Goal: Communication & Community: Share content

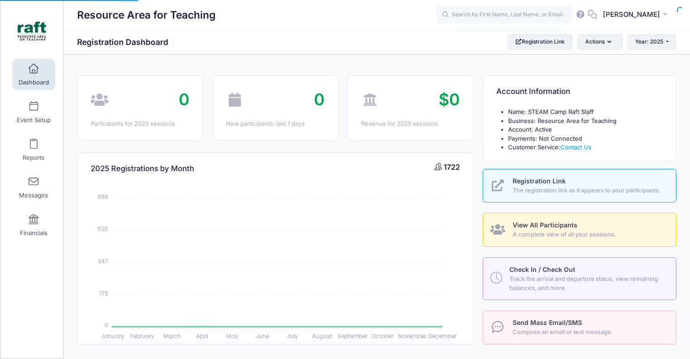
select select
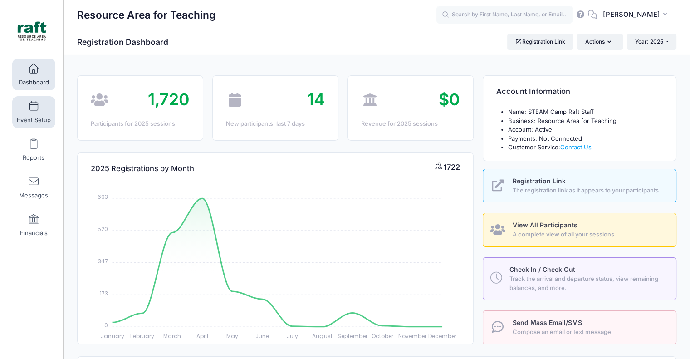
click at [42, 112] on link "Event Setup" at bounding box center [33, 112] width 43 height 32
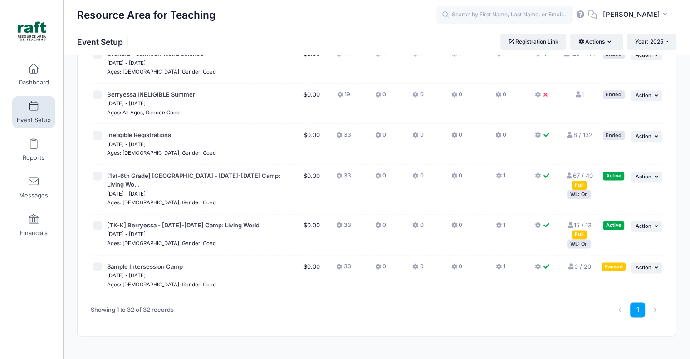
scroll to position [1143, 0]
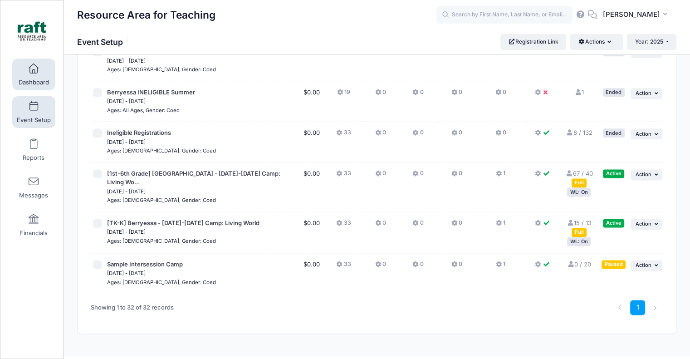
click at [27, 83] on span "Dashboard" at bounding box center [34, 82] width 30 height 8
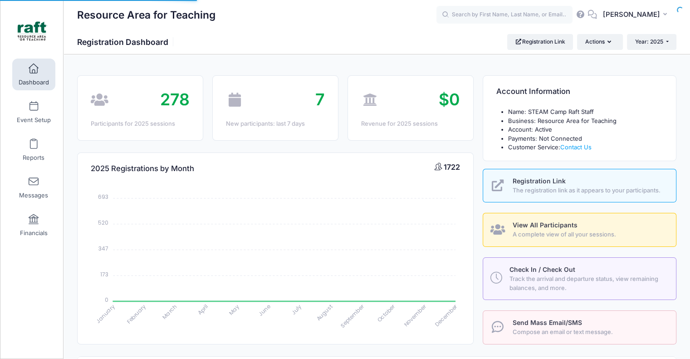
select select
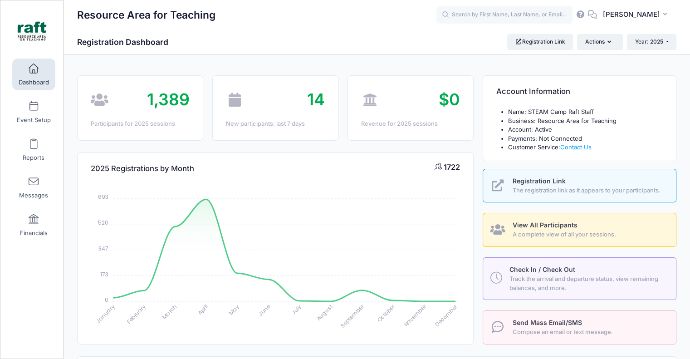
click at [507, 229] on link "View All Participants A complete view of all your sessions." at bounding box center [579, 230] width 194 height 34
click at [549, 225] on span "View All Participants" at bounding box center [544, 225] width 65 height 8
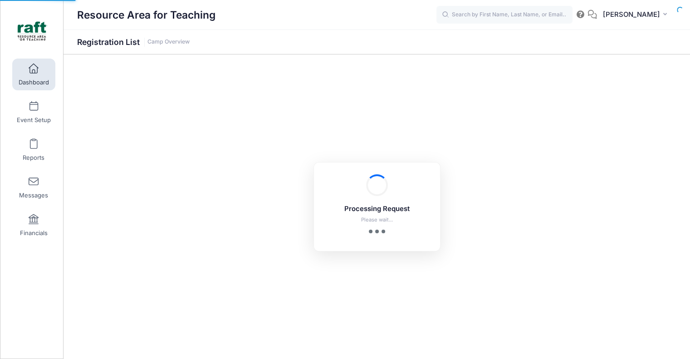
select select "10"
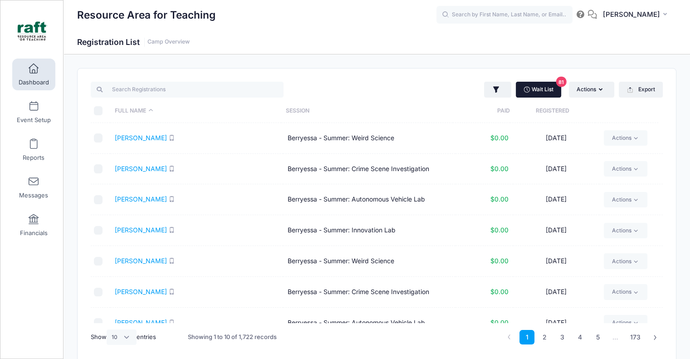
click at [555, 86] on link "Wait List 81" at bounding box center [537, 89] width 45 height 15
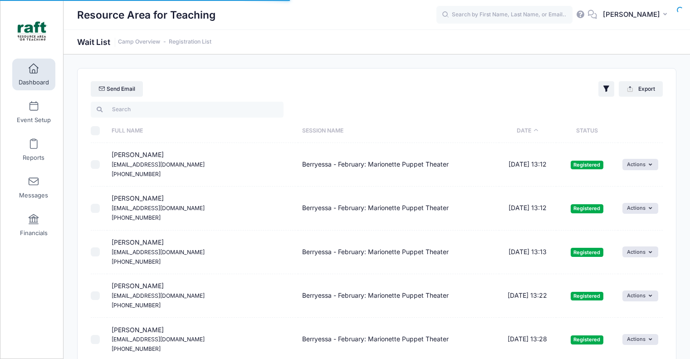
select select "50"
click at [604, 84] on icon "button" at bounding box center [606, 88] width 9 height 9
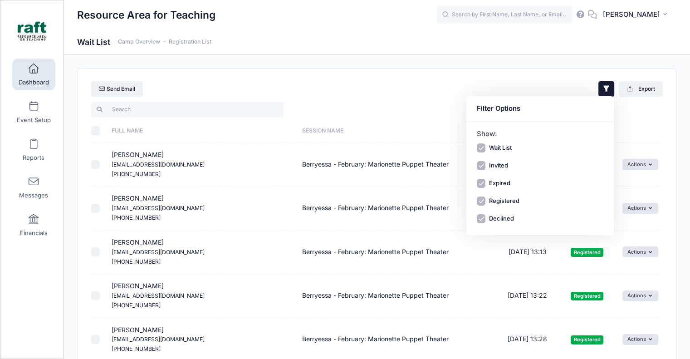
click at [477, 153] on div "Wait List Invited Expired Registered Declined" at bounding box center [539, 183] width 127 height 80
click at [484, 145] on input "Wait List" at bounding box center [480, 147] width 9 height 9
checkbox input "false"
click at [481, 165] on input "Invited" at bounding box center [480, 165] width 9 height 9
checkbox input "false"
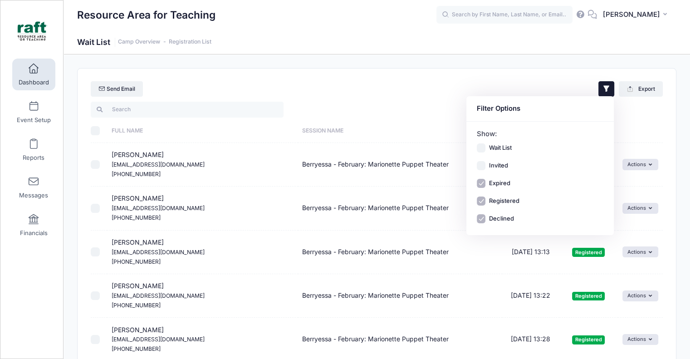
click at [481, 177] on div "Wait List Invited Expired Registered Declined" at bounding box center [539, 183] width 127 height 80
click at [479, 185] on input "Expired" at bounding box center [480, 183] width 9 height 9
checkbox input "false"
click at [479, 219] on input "Declined" at bounding box center [480, 218] width 9 height 9
checkbox input "false"
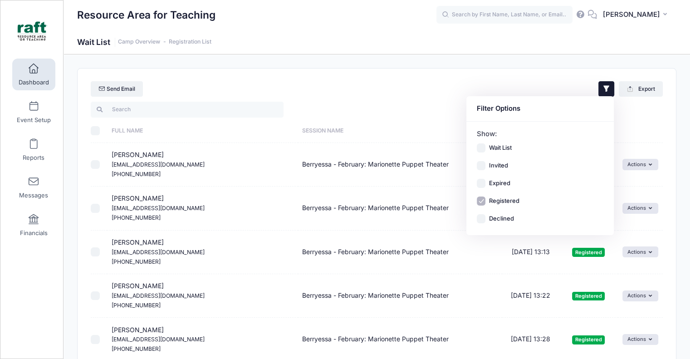
click at [404, 82] on div "Send Email Filter Options Show: Wait List Invited Expired" at bounding box center [377, 84] width 598 height 32
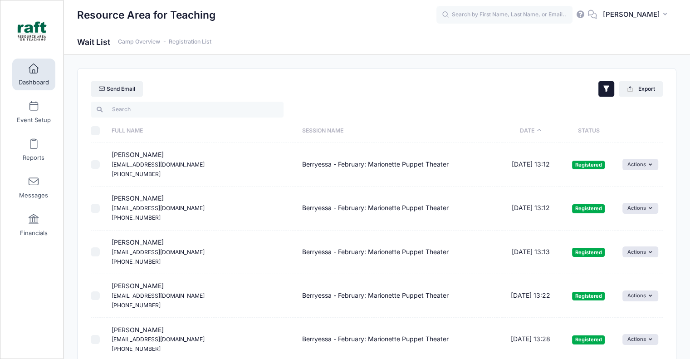
drag, startPoint x: 599, startPoint y: 92, endPoint x: 607, endPoint y: 92, distance: 8.2
click at [607, 92] on div "Send Email Filter Options Show: Wait List Invited Expired" at bounding box center [377, 84] width 598 height 32
click at [607, 92] on icon "button" at bounding box center [606, 88] width 9 height 9
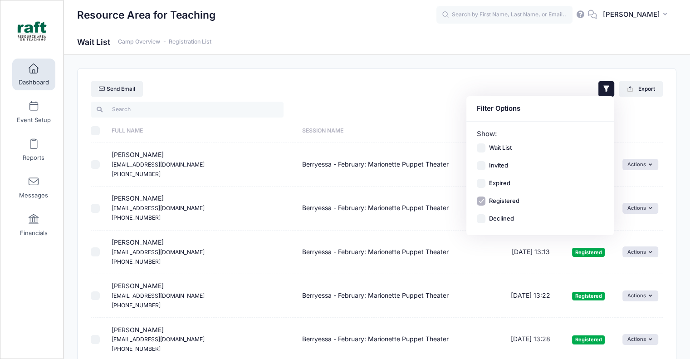
click at [481, 152] on div "Wait List Invited Expired Registered Declined" at bounding box center [539, 183] width 127 height 80
click at [481, 194] on div "Wait List Invited Expired Registered Declined" at bounding box center [539, 183] width 127 height 80
click at [480, 199] on div "Wait List Invited Expired Registered Declined" at bounding box center [539, 183] width 127 height 80
click at [479, 201] on input "Registered" at bounding box center [480, 200] width 9 height 9
checkbox input "false"
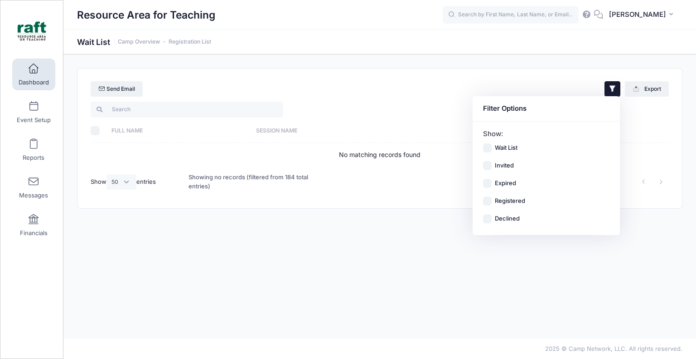
click at [485, 149] on input "Wait List" at bounding box center [487, 147] width 9 height 9
checkbox input "true"
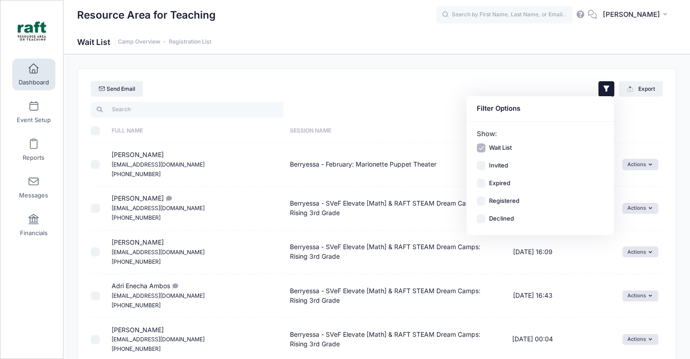
click at [409, 112] on div at bounding box center [522, 109] width 290 height 19
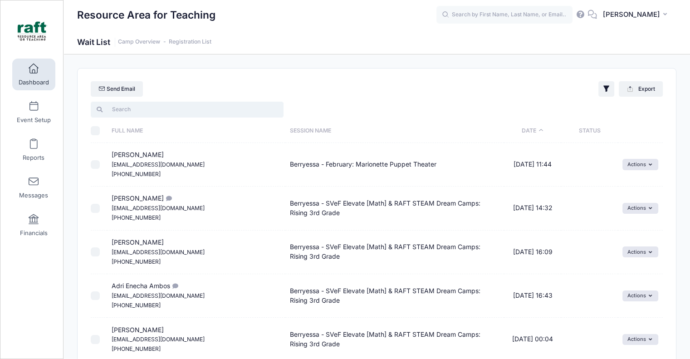
click at [256, 115] on input "search" at bounding box center [187, 109] width 193 height 15
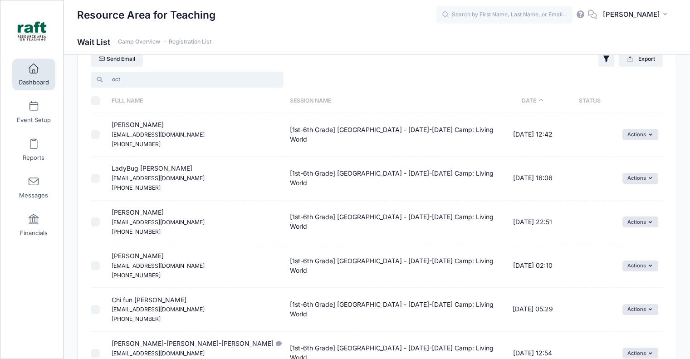
scroll to position [45, 0]
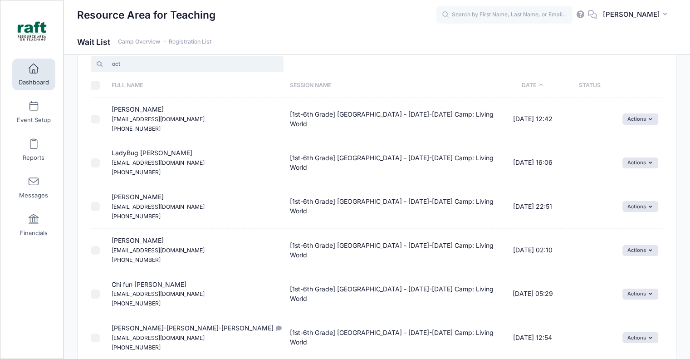
type input "oct"
click at [92, 85] on input "\a \a \a \a" at bounding box center [95, 85] width 9 height 9
checkbox input "true"
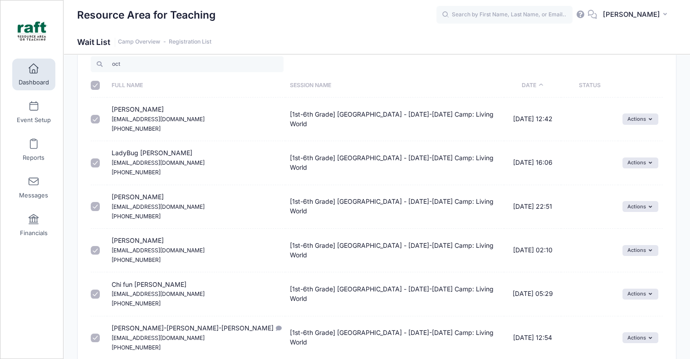
checkbox input "true"
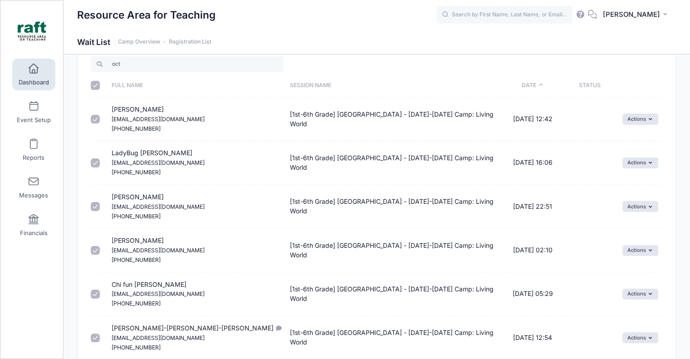
checkbox input "true"
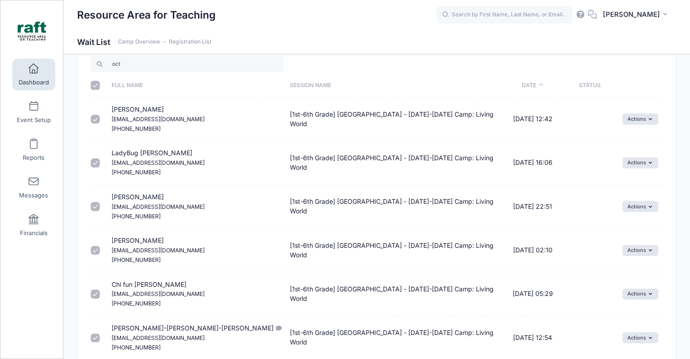
checkbox input "true"
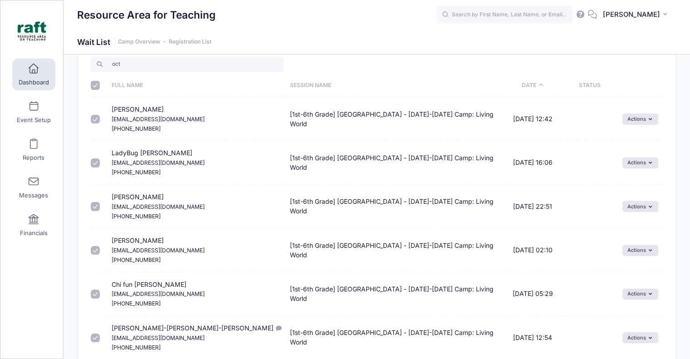
checkbox input "true"
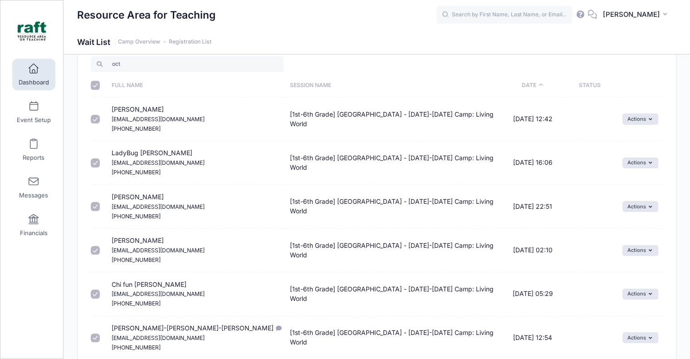
checkbox input "true"
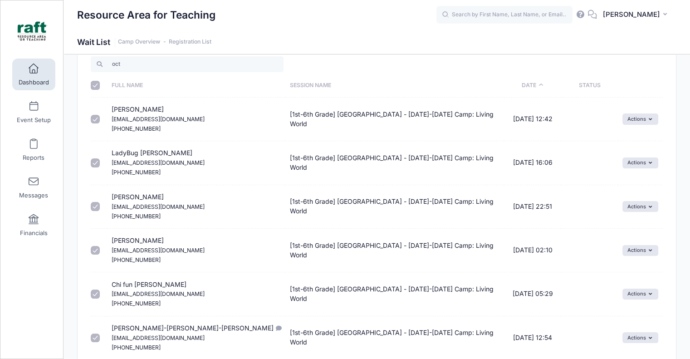
checkbox input "true"
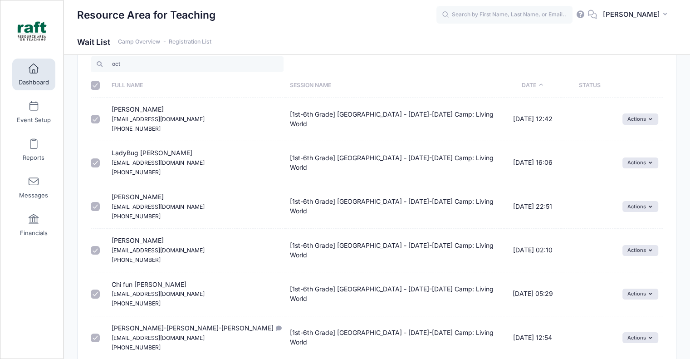
checkbox input "true"
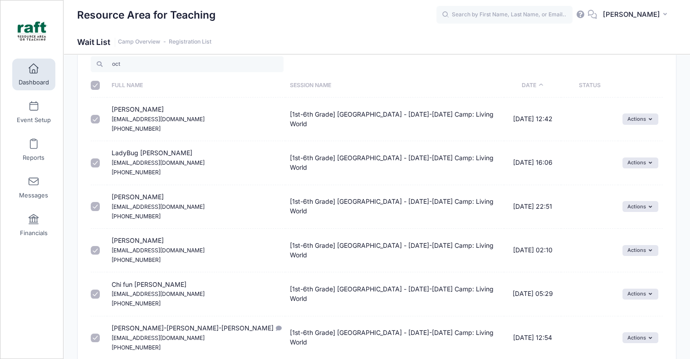
checkbox input "true"
click at [92, 118] on input "checkbox" at bounding box center [95, 119] width 9 height 9
checkbox input "false"
click at [95, 164] on input "checkbox" at bounding box center [95, 162] width 9 height 9
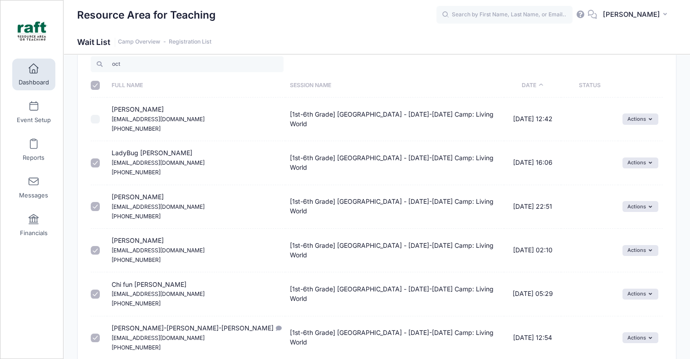
checkbox input "false"
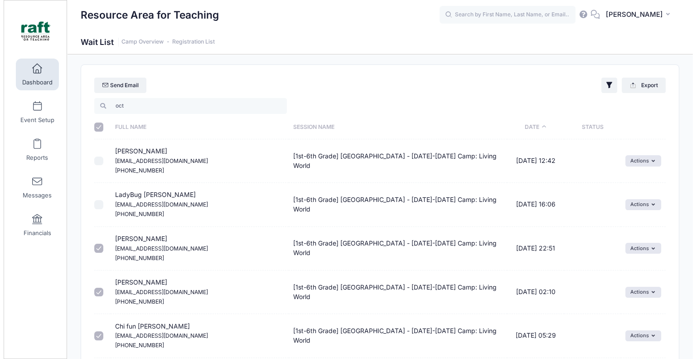
scroll to position [0, 0]
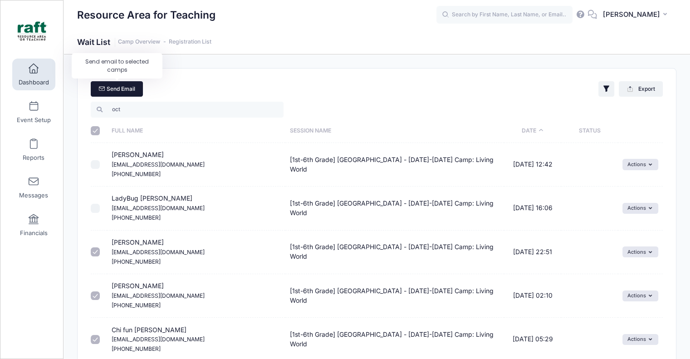
click at [132, 87] on link "Send Email" at bounding box center [117, 88] width 52 height 15
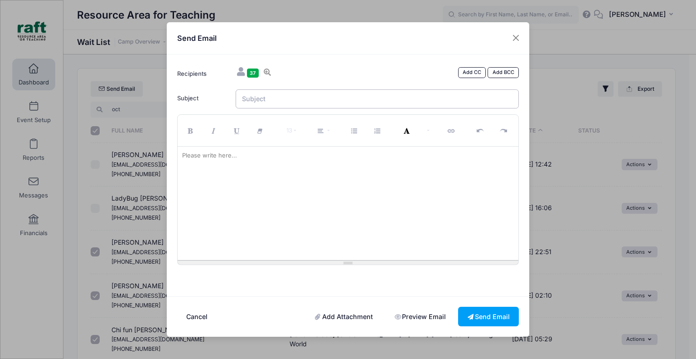
click at [271, 95] on input "Subject" at bounding box center [378, 98] width 284 height 19
type input "RAFT Camp Waitlist"
click at [316, 170] on div at bounding box center [348, 202] width 341 height 113
paste div
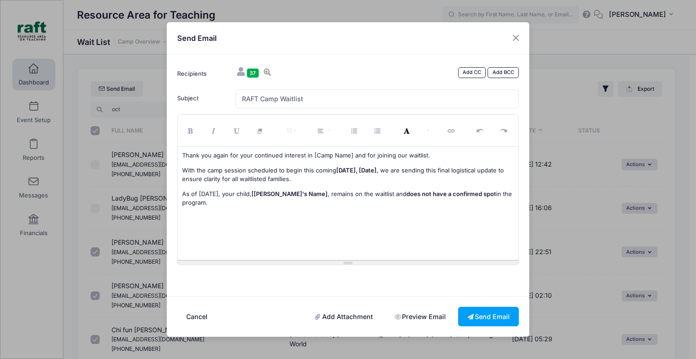
click at [352, 150] on div "Thank you again for your continued interest in [Camp Name] and for joining our …" at bounding box center [348, 202] width 341 height 113
drag, startPoint x: 351, startPoint y: 156, endPoint x: 311, endPoint y: 150, distance: 40.4
click at [311, 150] on div "Thank you again for your continued interest in [Camp Name] and for joining our …" at bounding box center [348, 202] width 341 height 113
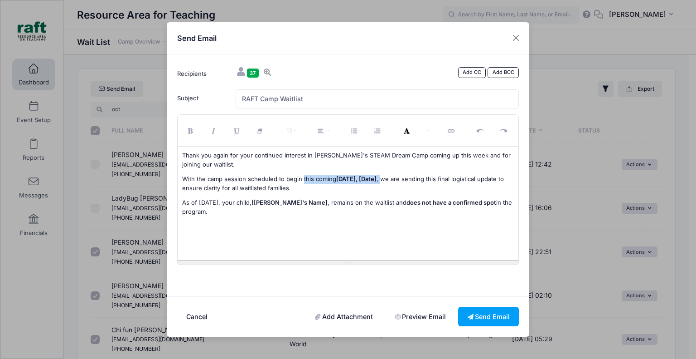
drag, startPoint x: 384, startPoint y: 180, endPoint x: 301, endPoint y: 181, distance: 82.1
click at [301, 181] on p "With the camp session scheduled to begin this coming Monday, [Date] , we are se…" at bounding box center [348, 184] width 332 height 18
click at [272, 204] on span "[Child's Name]" at bounding box center [290, 202] width 76 height 7
click at [257, 199] on p "As of today, your child, [Child's Name] , remains on the waitlist and does not …" at bounding box center [348, 207] width 332 height 18
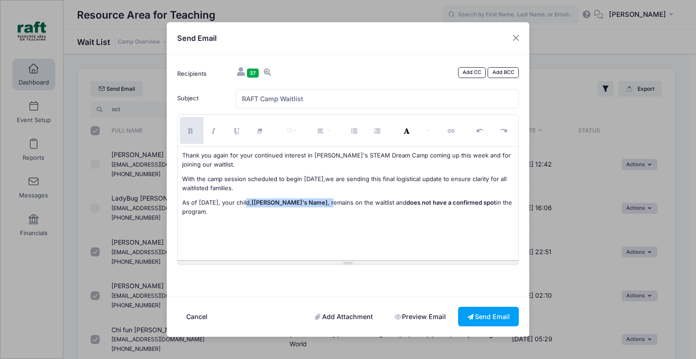
drag, startPoint x: 244, startPoint y: 203, endPoint x: 295, endPoint y: 207, distance: 51.4
click at [295, 207] on p "As of today, your child, [Child's Name] , remains on the waitlist and does not …" at bounding box center [348, 207] width 332 height 18
click at [462, 200] on p "As of today, your child r emains on the waitlist and does not have a confirmed …" at bounding box center [348, 202] width 332 height 9
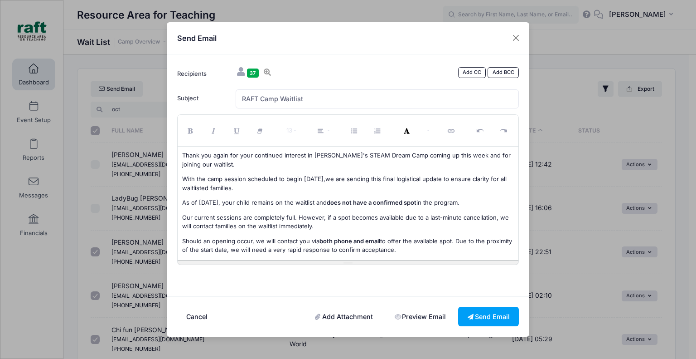
scroll to position [32, 0]
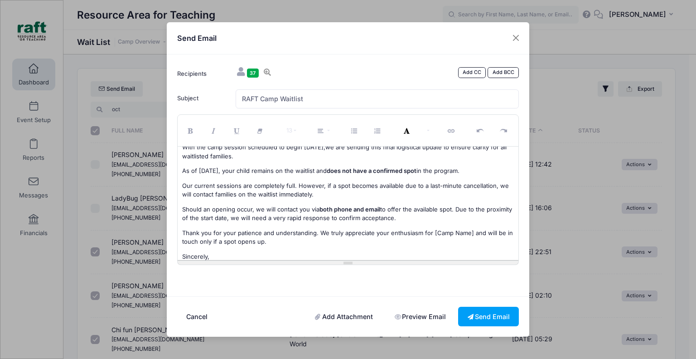
click at [239, 174] on span "As of today, your child r" at bounding box center [218, 170] width 72 height 7
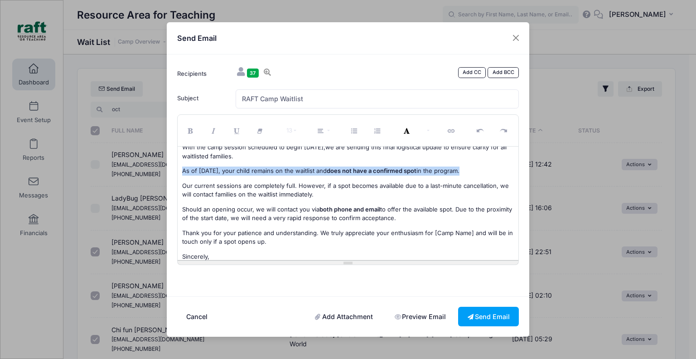
click at [239, 174] on span "As of today, your child r" at bounding box center [218, 170] width 72 height 7
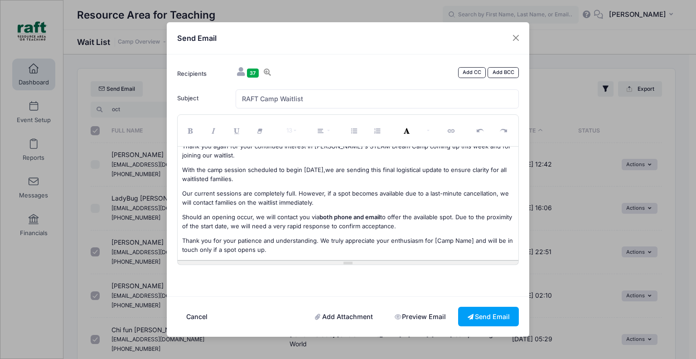
scroll to position [0, 0]
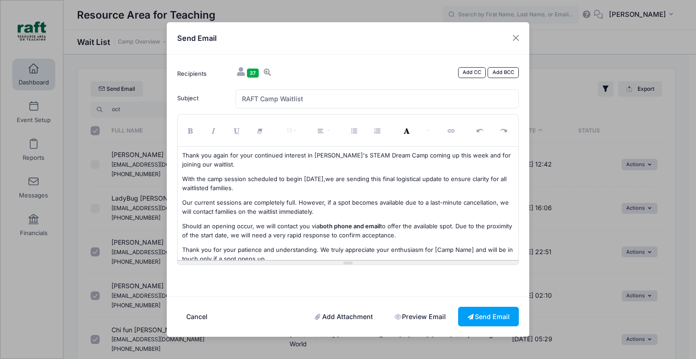
click at [236, 185] on span "we are sending this final logistical update to ensure clarity for all waitliste…" at bounding box center [344, 183] width 325 height 16
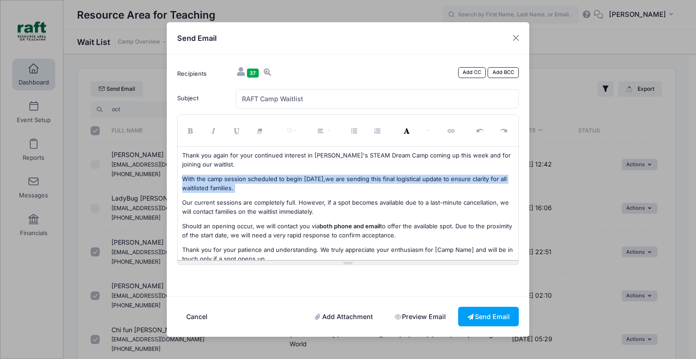
click at [236, 185] on span "we are sending this final logistical update to ensure clarity for all waitliste…" at bounding box center [344, 183] width 325 height 16
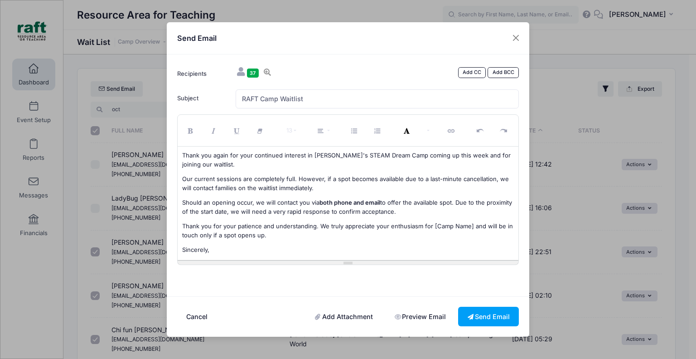
click at [251, 179] on p "Our current sessions are completely full. However, if a spot becomes available …" at bounding box center [348, 184] width 332 height 18
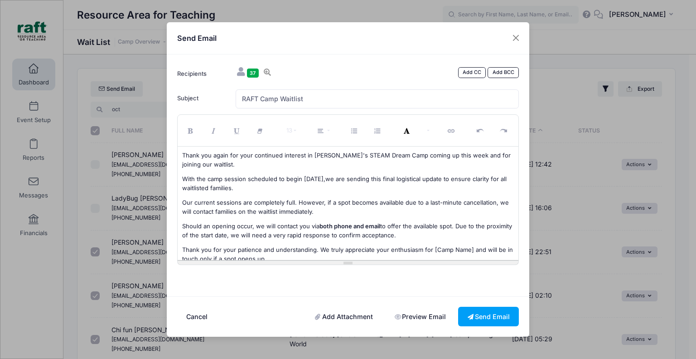
click at [299, 200] on p "Our current sessions are completely full. However, if a spot becomes available …" at bounding box center [348, 207] width 332 height 18
click at [238, 185] on span "we are sending this final logistical update to ensure clarity for all waitliste…" at bounding box center [344, 183] width 325 height 16
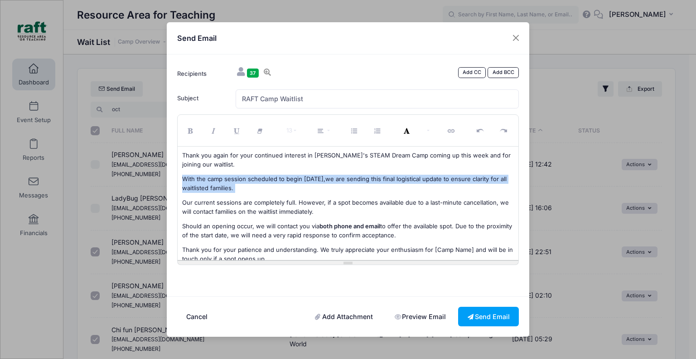
click at [238, 185] on span "we are sending this final logistical update to ensure clarity for all waitliste…" at bounding box center [344, 183] width 325 height 16
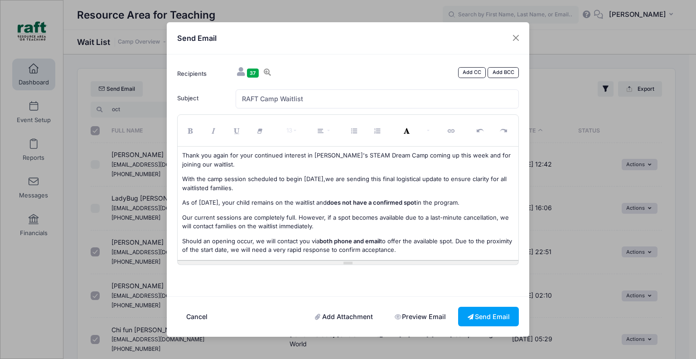
click at [263, 192] on p "With the camp session scheduled to begin tomorrow, we are sending this final lo…" at bounding box center [348, 184] width 332 height 18
click at [235, 185] on span "we are sending this final logistical update to ensure clarity for all waitliste…" at bounding box center [344, 183] width 325 height 16
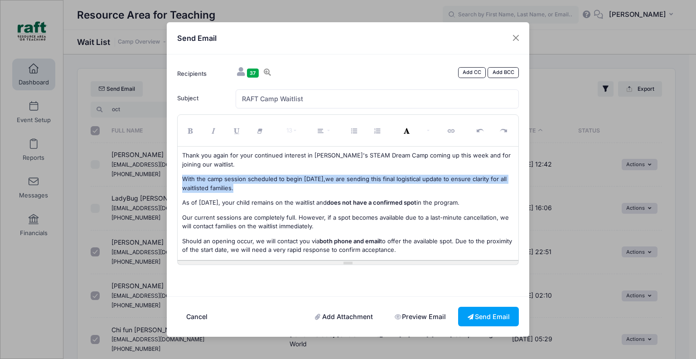
click at [235, 185] on span "we are sending this final logistical update to ensure clarity for all waitliste…" at bounding box center [344, 183] width 325 height 16
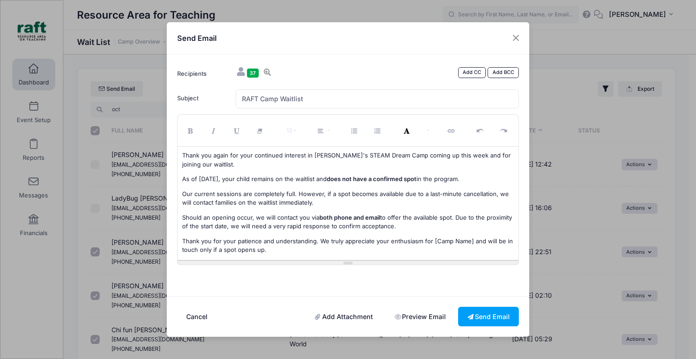
click at [238, 181] on span "As of today, your child r" at bounding box center [218, 178] width 72 height 7
click at [267, 199] on span "Our current sessions are completely full. However, if a spot becomes available …" at bounding box center [345, 198] width 327 height 16
click at [315, 190] on span "Our current sessions are completely full. However, if a spot becomes available …" at bounding box center [345, 198] width 327 height 16
click at [334, 200] on p "Our current sessions are completely full. However, if a spot becomes available …" at bounding box center [348, 198] width 332 height 18
click at [498, 193] on span "Our current sessions are completely full. However, if a spot becomes available …" at bounding box center [345, 198] width 327 height 16
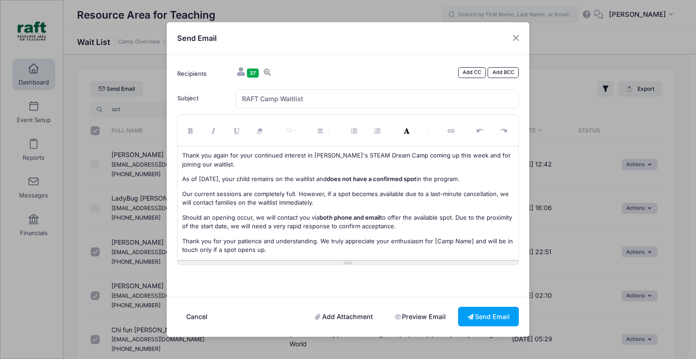
click at [493, 193] on span "Our current sessions are completely full. However, if a spot becomes available …" at bounding box center [345, 198] width 327 height 16
click at [491, 193] on span "Our current sessions are completely full. However, if a spot becomes available …" at bounding box center [345, 198] width 327 height 16
click at [354, 201] on p "Our current sessions are completely full. However, if a spot becomes available …" at bounding box center [348, 198] width 332 height 18
drag, startPoint x: 349, startPoint y: 201, endPoint x: 357, endPoint y: 209, distance: 12.2
click at [348, 201] on span "Our current sessions are completely full. However, if a spot becomes available …" at bounding box center [343, 198] width 322 height 16
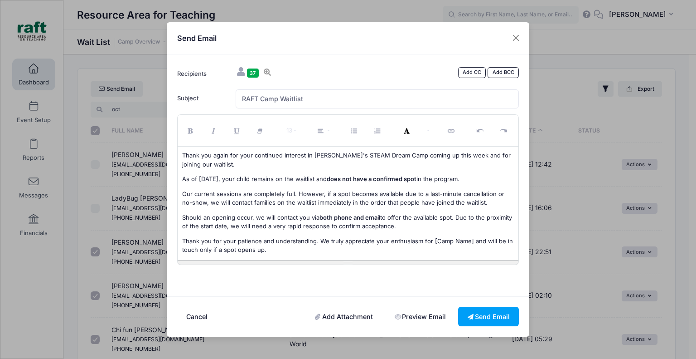
drag, startPoint x: 439, startPoint y: 223, endPoint x: 454, endPoint y: 217, distance: 16.8
click at [454, 217] on p "Should an opening occur, we will contact you via both phone and email to offer …" at bounding box center [348, 222] width 332 height 18
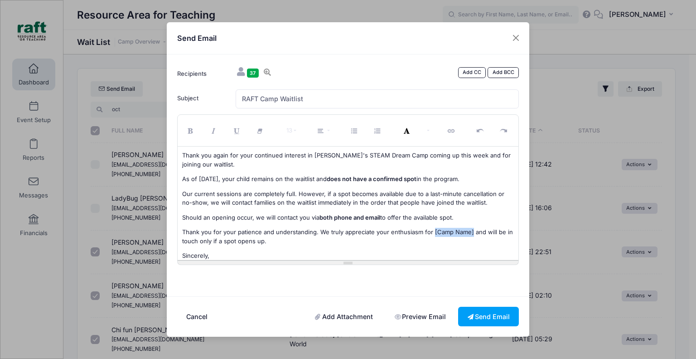
drag, startPoint x: 470, startPoint y: 234, endPoint x: 430, endPoint y: 233, distance: 39.9
click at [430, 233] on span "Thank you for your patience and understanding. We truly appreciate your enthusi…" at bounding box center [347, 236] width 331 height 16
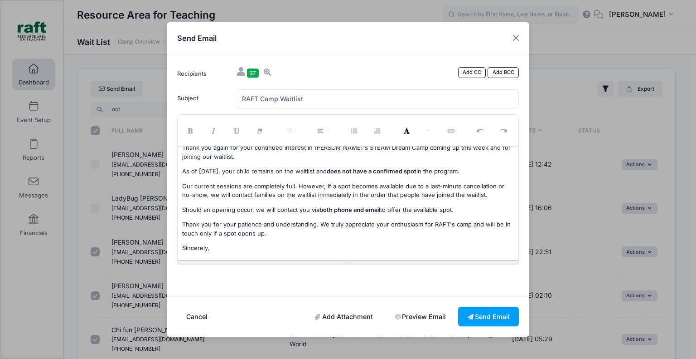
scroll to position [10, 0]
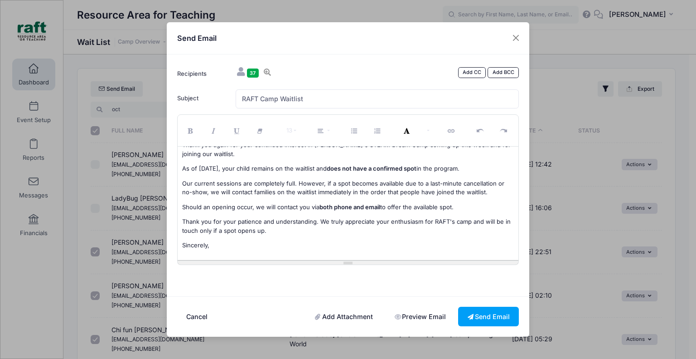
click at [286, 244] on p "Sincerely," at bounding box center [348, 245] width 332 height 9
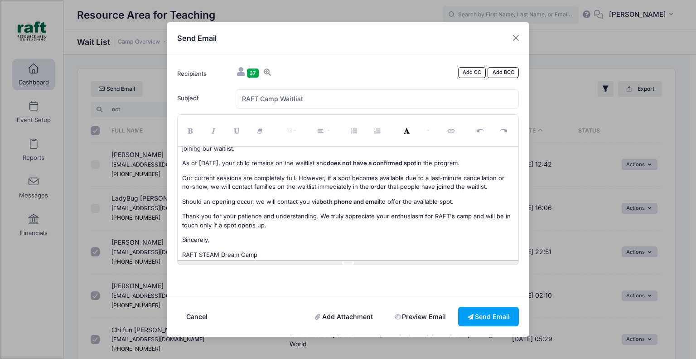
scroll to position [31, 0]
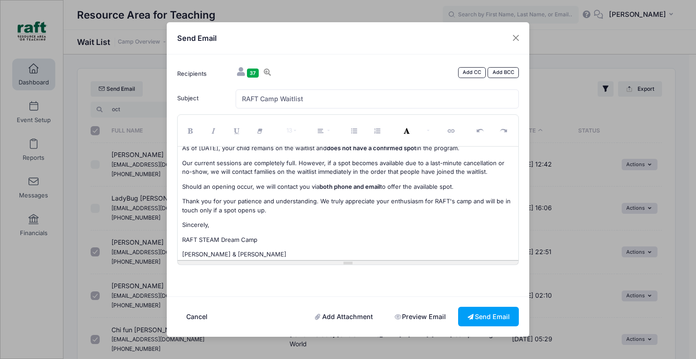
click at [423, 320] on link "Preview Email" at bounding box center [420, 315] width 70 height 19
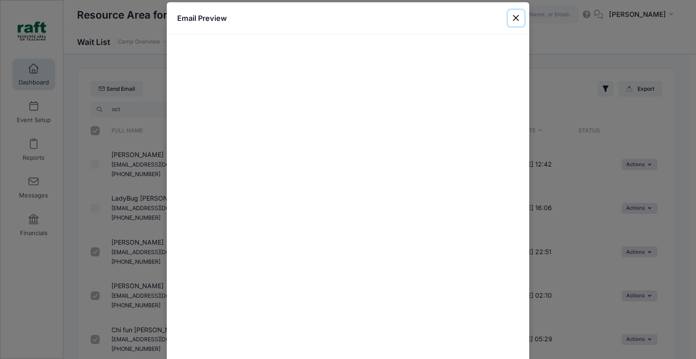
click at [515, 19] on button "Close" at bounding box center [516, 18] width 16 height 16
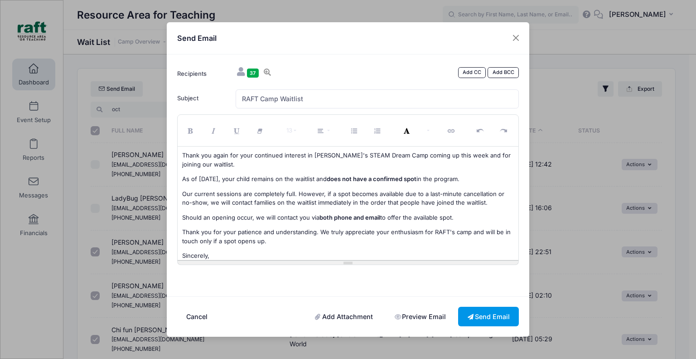
click at [490, 311] on button "Send Email" at bounding box center [488, 315] width 61 height 19
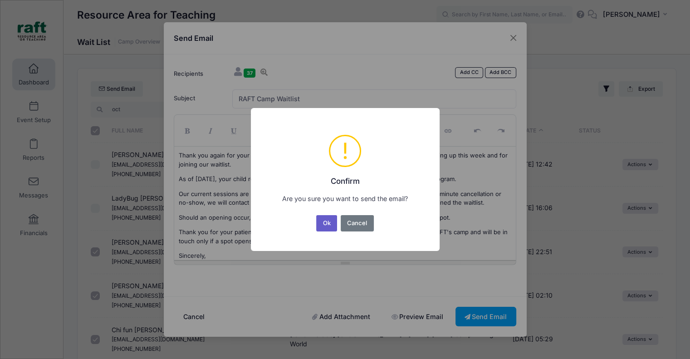
click at [334, 226] on button "Ok" at bounding box center [326, 223] width 21 height 16
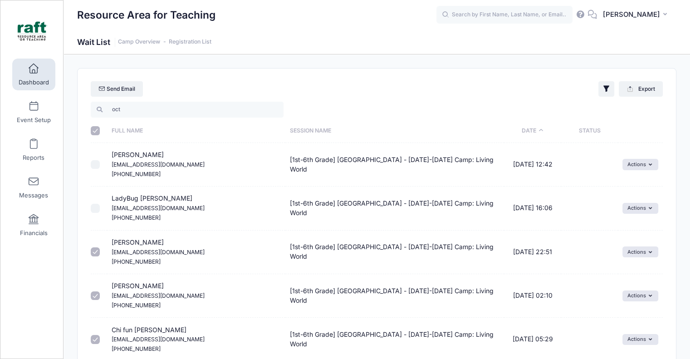
click at [34, 85] on span "Dashboard" at bounding box center [34, 82] width 30 height 8
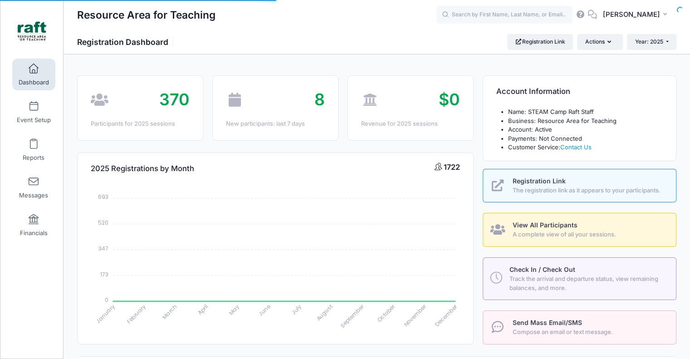
select select
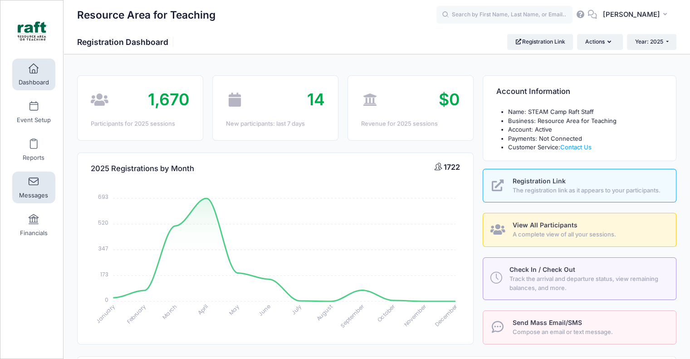
click at [33, 197] on span "Messages" at bounding box center [33, 195] width 29 height 8
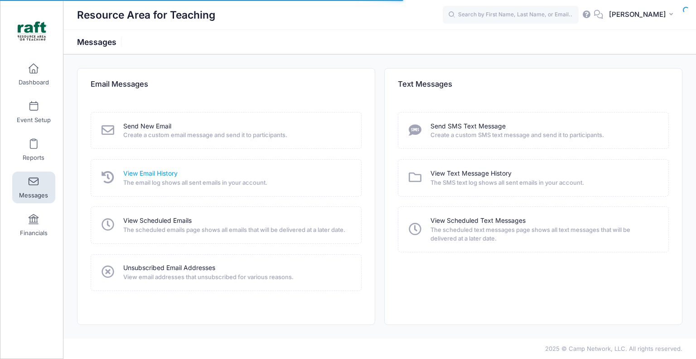
click at [169, 174] on link "View Email History" at bounding box center [150, 174] width 54 height 10
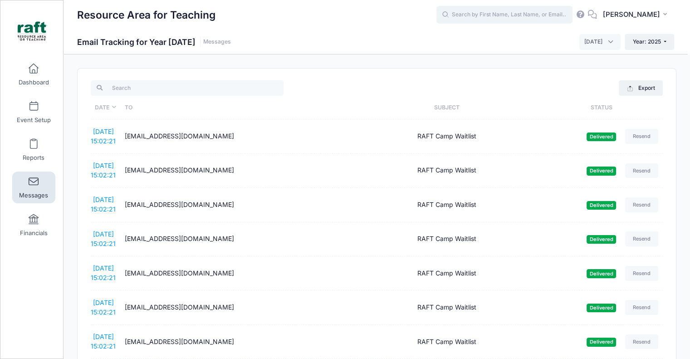
drag, startPoint x: 535, startPoint y: 19, endPoint x: 537, endPoint y: 12, distance: 6.6
click at [537, 12] on input "text" at bounding box center [504, 15] width 136 height 18
type input "dimmi"
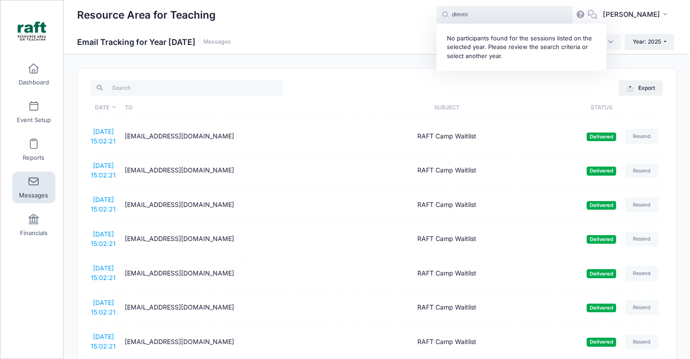
click at [522, 19] on input "dimmi" at bounding box center [504, 15] width 136 height 18
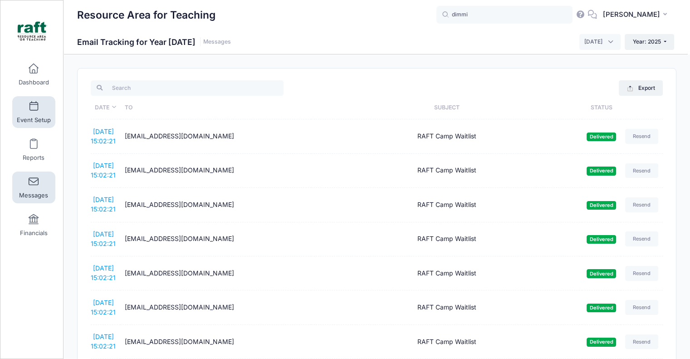
click at [27, 124] on link "Event Setup" at bounding box center [33, 112] width 43 height 32
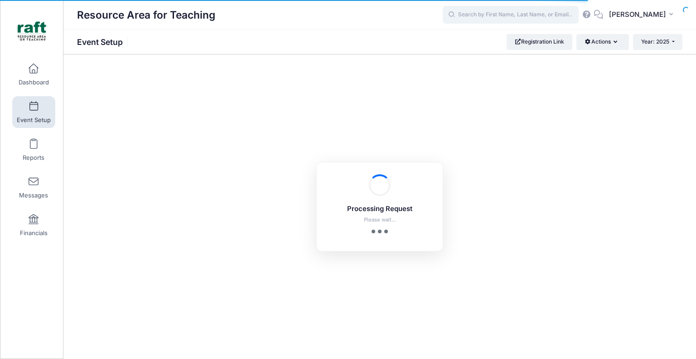
click at [486, 11] on input "text" at bounding box center [511, 15] width 136 height 18
paste input "[EMAIL_ADDRESS][DOMAIN_NAME]"
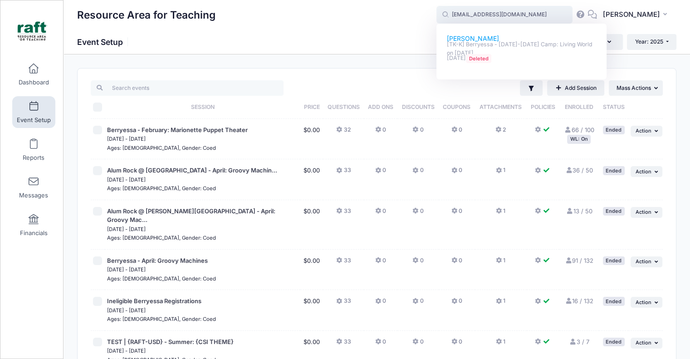
click at [479, 54] on p "Sep-26, 2025 Deleted" at bounding box center [522, 58] width 150 height 9
type input "Carter Rexin ([TK-K] Berryessa - Oct 6-10 Camp: Living World, Oct-06, 2025)"
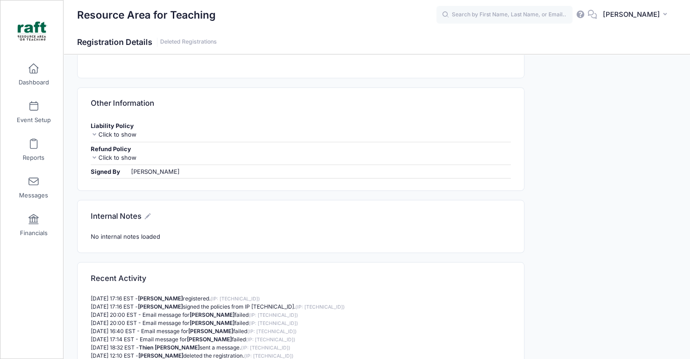
scroll to position [1587, 0]
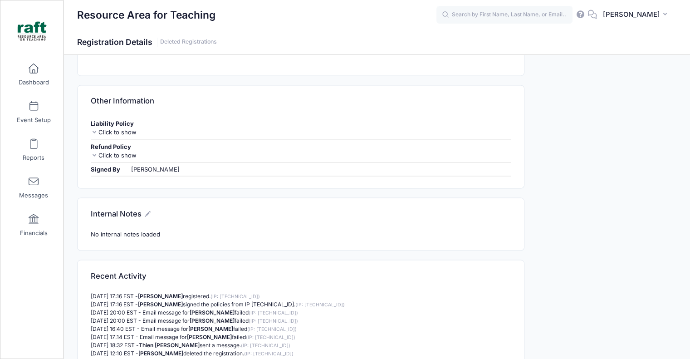
click at [180, 341] on strong "Thien [PERSON_NAME]" at bounding box center [169, 344] width 61 height 7
click at [17, 119] on span "Event Setup" at bounding box center [34, 120] width 34 height 8
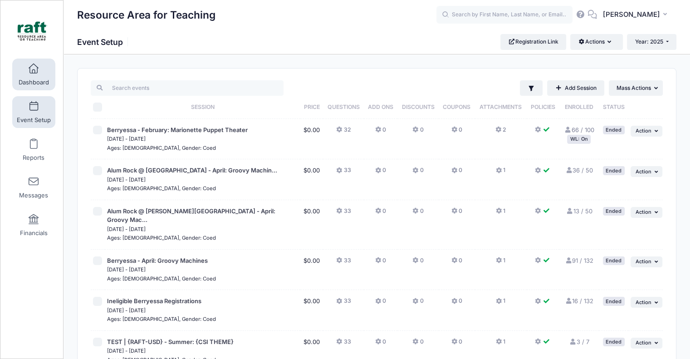
click at [40, 73] on link "Dashboard" at bounding box center [33, 74] width 43 height 32
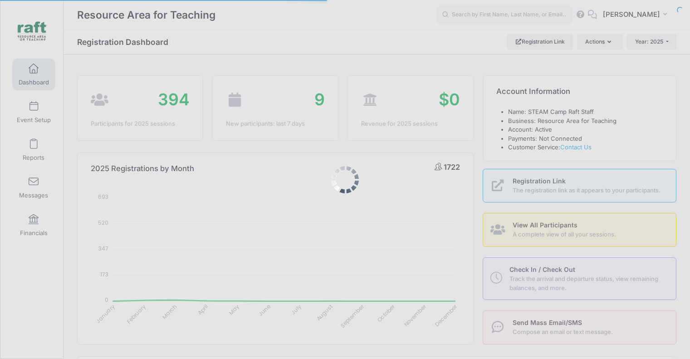
select select
click at [37, 172] on body "Processing Request Please wait... Processing Request Please wait... Processing …" at bounding box center [345, 179] width 690 height 359
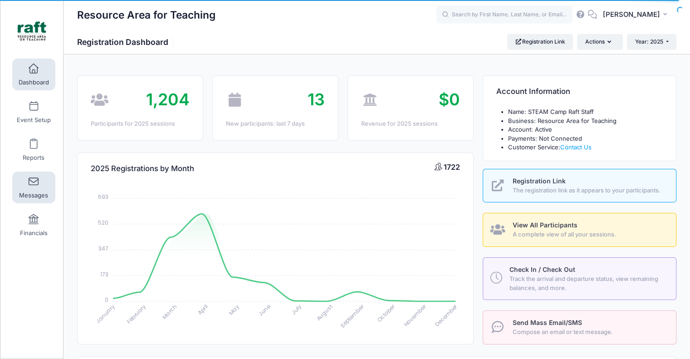
click at [37, 186] on link "Messages" at bounding box center [33, 187] width 43 height 32
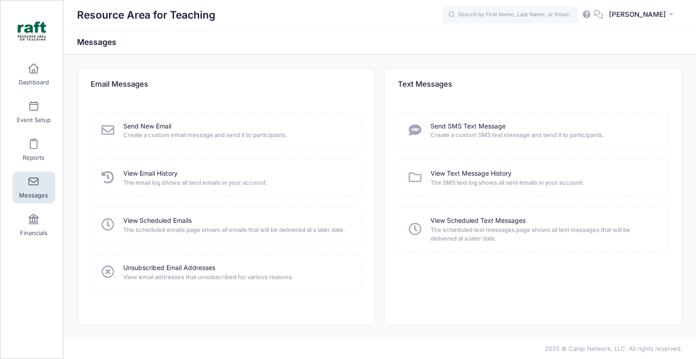
click at [129, 179] on span "The email log shows all sent emails in your account." at bounding box center [236, 182] width 226 height 9
click at [134, 175] on link "View Email History" at bounding box center [150, 174] width 54 height 10
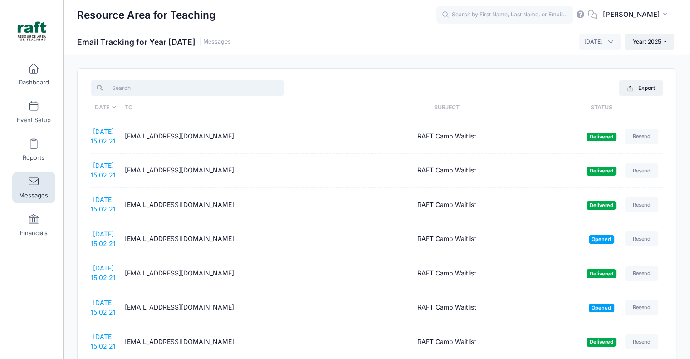
click at [189, 82] on input "search" at bounding box center [187, 87] width 193 height 15
paste input "mtruong87@gmail.com"
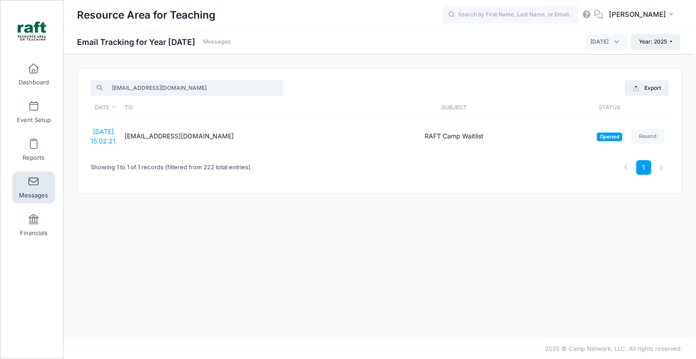
type input "mtruong87@gmail.com"
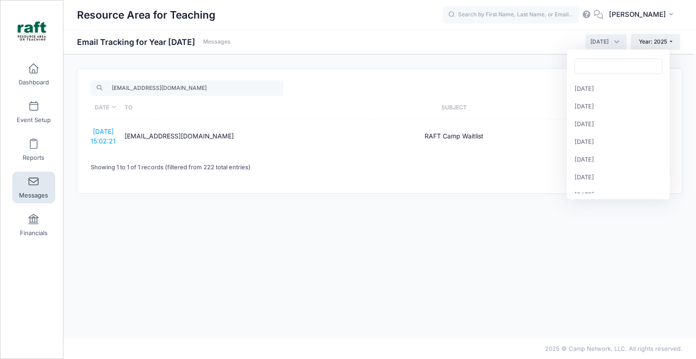
click at [586, 42] on span "October 2025" at bounding box center [606, 41] width 41 height 15
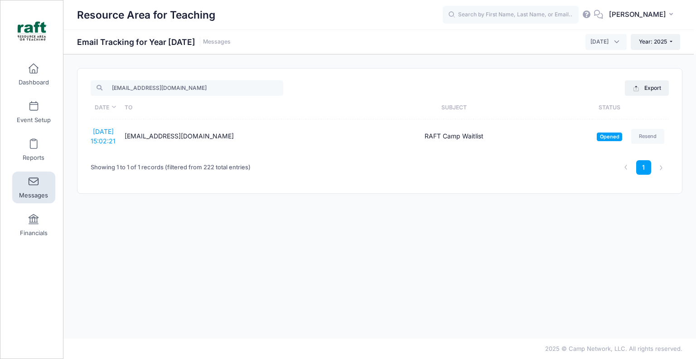
click at [516, 63] on div "Resource Area for Teaching Email Tracking for Year 2025 Messages January 2025 F…" at bounding box center [379, 196] width 633 height 284
click at [606, 53] on div "Resource Area for Teaching Email Tracking for Year 2025 Messages January 2025 F…" at bounding box center [378, 41] width 631 height 25
click at [599, 46] on span "October 2025" at bounding box center [600, 42] width 18 height 8
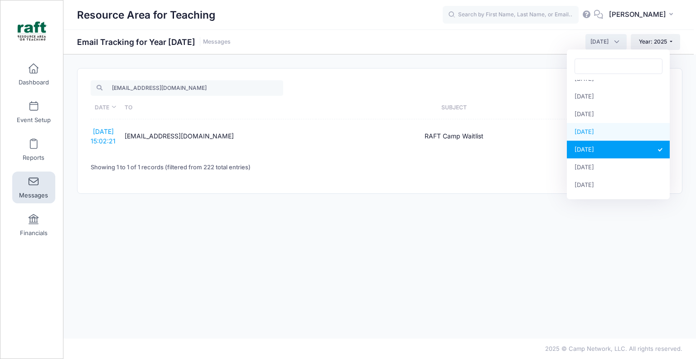
select select "9"
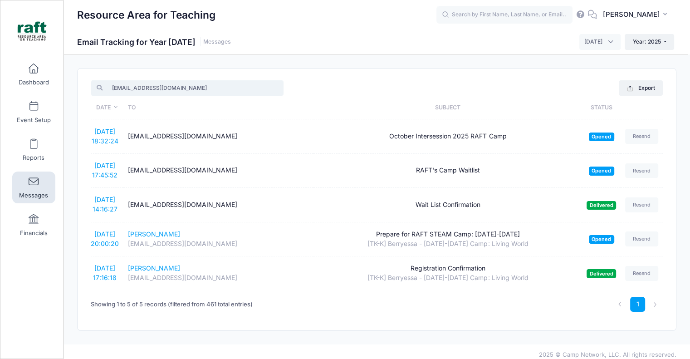
click at [170, 84] on input "mtruong87@gmail.com" at bounding box center [187, 87] width 193 height 15
click at [185, 95] on input "mtruong87@gmail.com" at bounding box center [187, 87] width 193 height 15
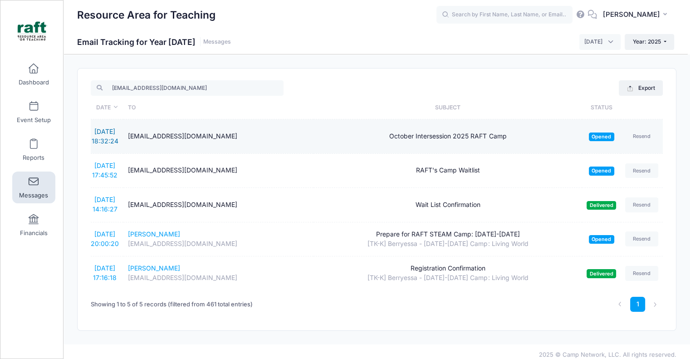
click at [118, 129] on link "[DATE] 18:32:24" at bounding box center [105, 135] width 27 height 17
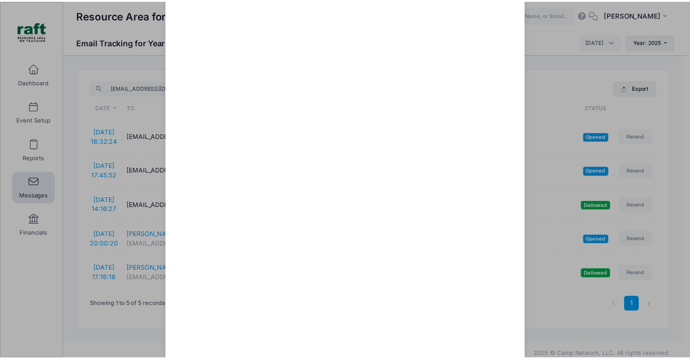
scroll to position [0, 0]
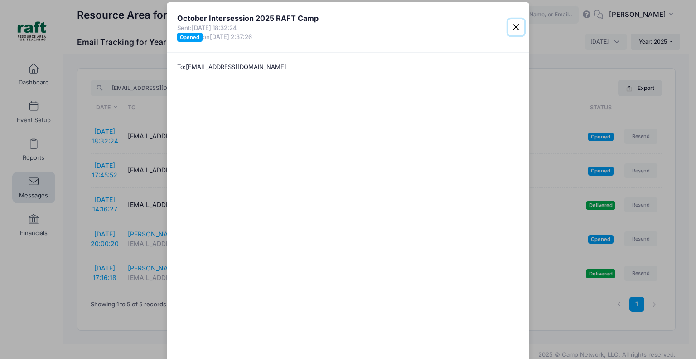
click at [514, 26] on button "Close" at bounding box center [516, 27] width 16 height 16
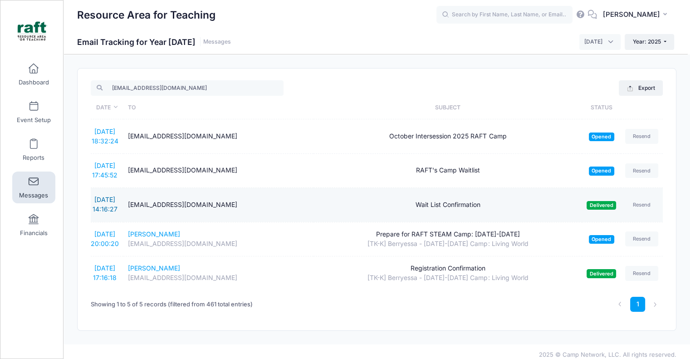
click at [110, 199] on link "9/30/2025 14:16:27" at bounding box center [104, 203] width 25 height 17
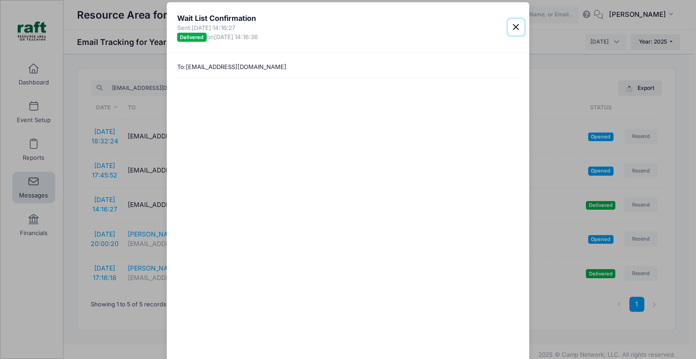
click at [512, 25] on button "Close" at bounding box center [516, 27] width 16 height 16
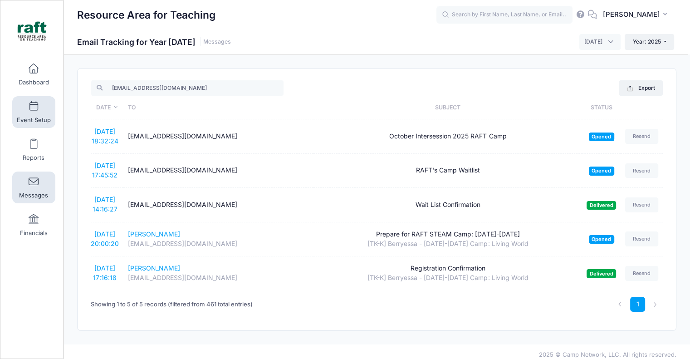
click at [39, 115] on link "Event Setup" at bounding box center [33, 112] width 43 height 32
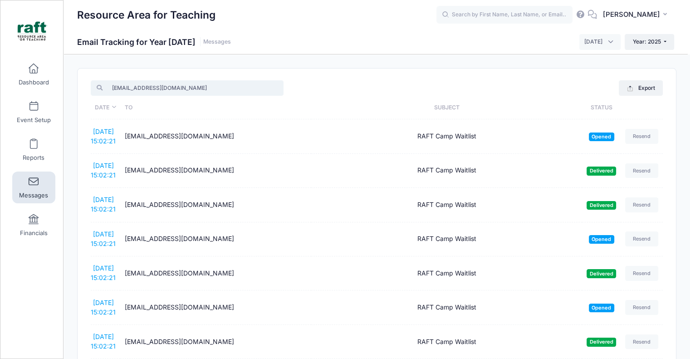
click at [175, 92] on input "mtruong87@gmail.com" at bounding box center [187, 87] width 193 height 15
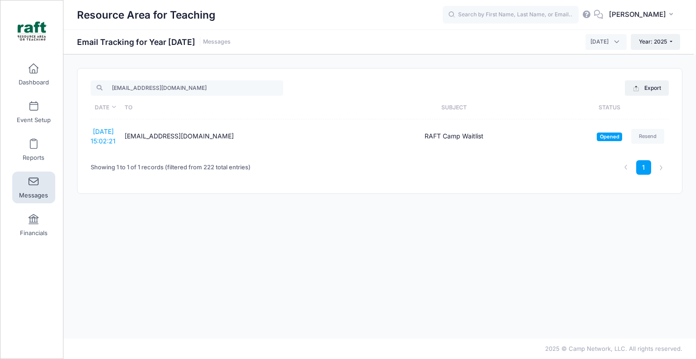
click at [591, 39] on span "October 2025" at bounding box center [600, 42] width 18 height 8
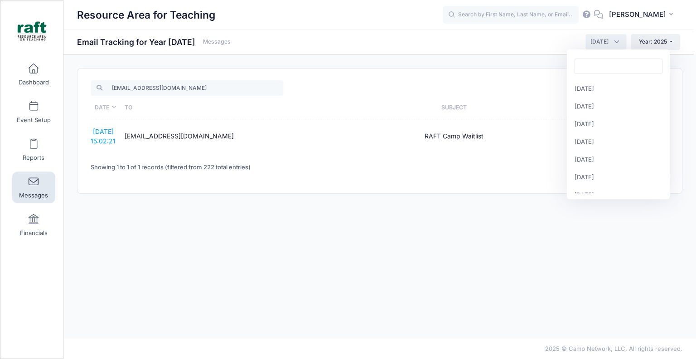
scroll to position [98, 0]
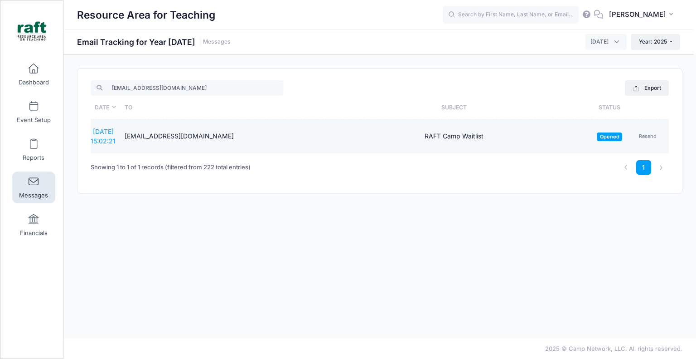
click at [120, 132] on td "10/5/2025 15:02:21" at bounding box center [105, 136] width 29 height 34
click at [116, 132] on link "10/5/2025 15:02:21" at bounding box center [103, 135] width 25 height 17
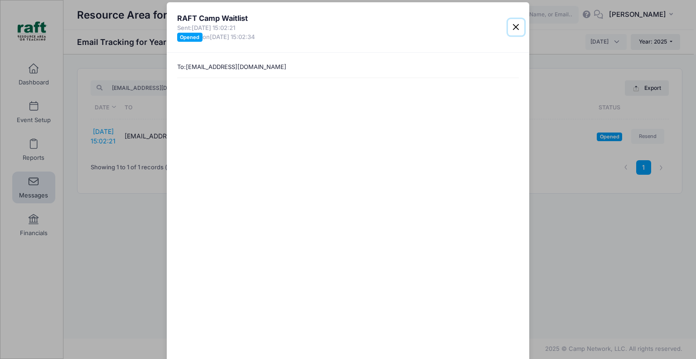
click at [515, 20] on button "Close" at bounding box center [516, 27] width 16 height 16
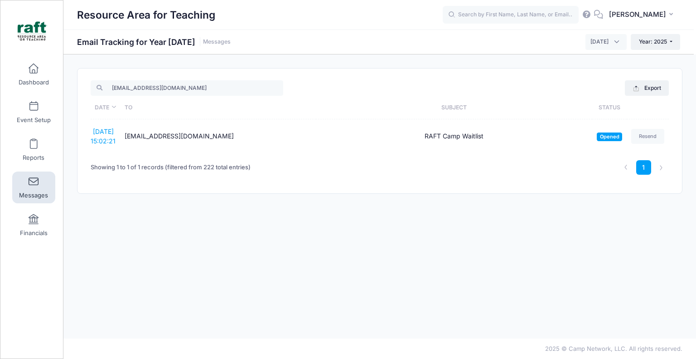
click at [591, 44] on span "October 2025" at bounding box center [600, 42] width 18 height 8
click at [609, 49] on span "October 2025" at bounding box center [606, 41] width 41 height 15
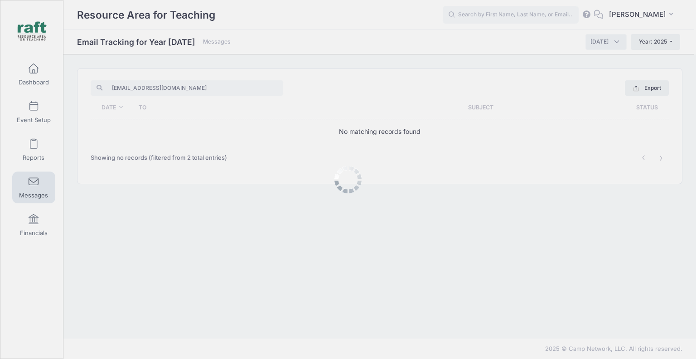
click at [591, 43] on span "August 2025" at bounding box center [600, 42] width 18 height 8
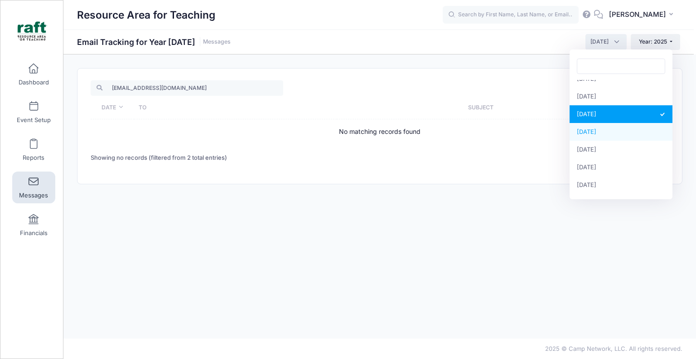
select select "9"
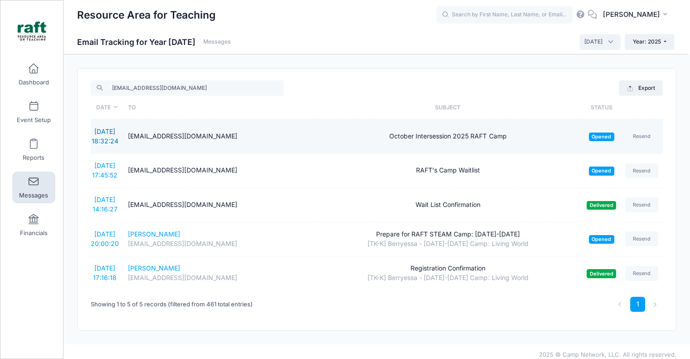
click at [116, 131] on link "9/30/2025 18:32:24" at bounding box center [105, 135] width 27 height 17
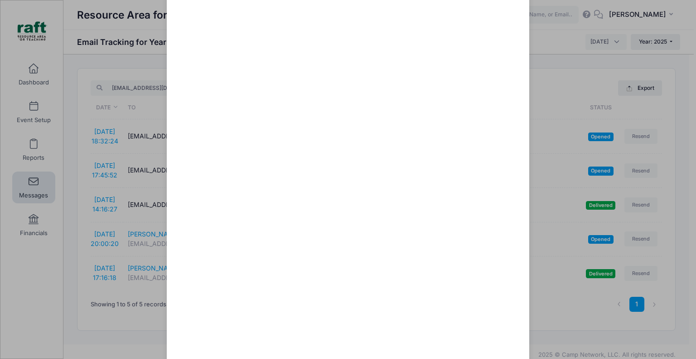
scroll to position [169, 0]
click at [551, 31] on div "October Intersession 2025 RAFT Camp Sent: 9/30/2025 18:32:24 Opened on 10/1/202…" at bounding box center [348, 179] width 696 height 359
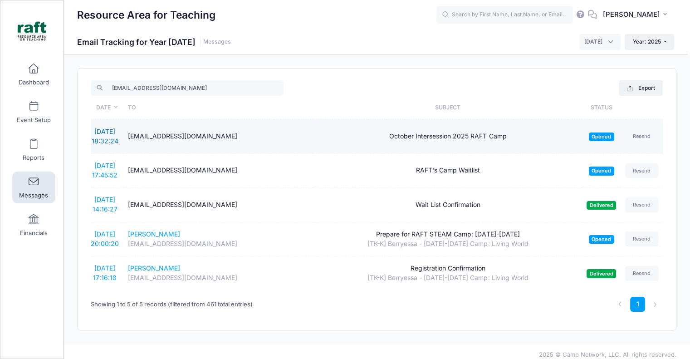
click at [102, 130] on link "9/30/2025 18:32:24" at bounding box center [105, 135] width 27 height 17
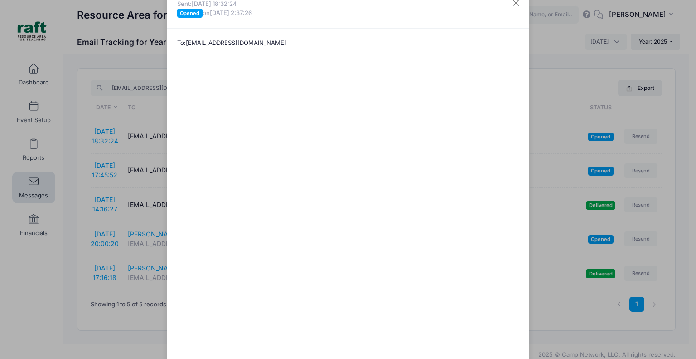
scroll to position [45, 0]
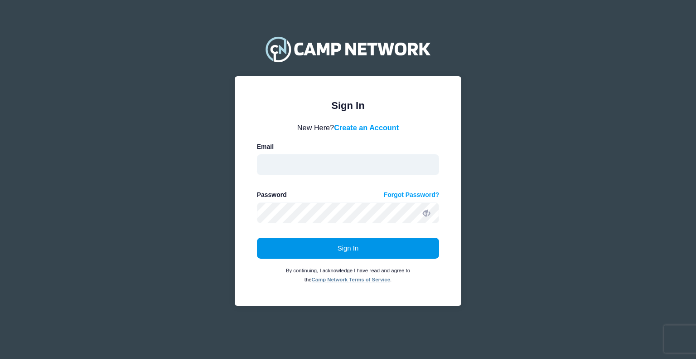
type input "[EMAIL_ADDRESS][DOMAIN_NAME]"
drag, startPoint x: 288, startPoint y: 248, endPoint x: 282, endPoint y: 248, distance: 6.8
click at [282, 248] on button "Sign In" at bounding box center [348, 248] width 183 height 21
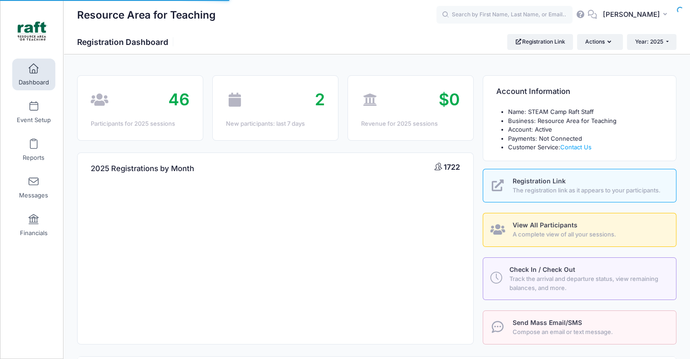
select select
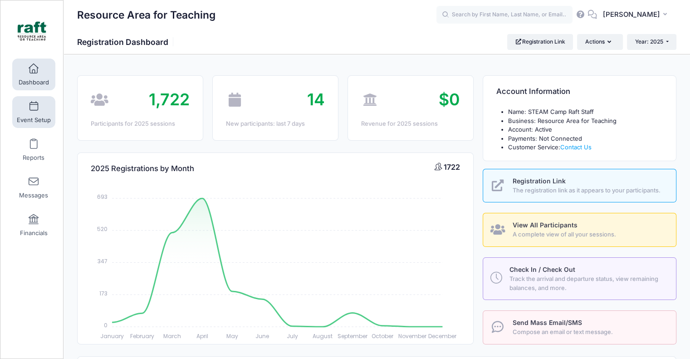
click at [24, 115] on link "Event Setup" at bounding box center [33, 112] width 43 height 32
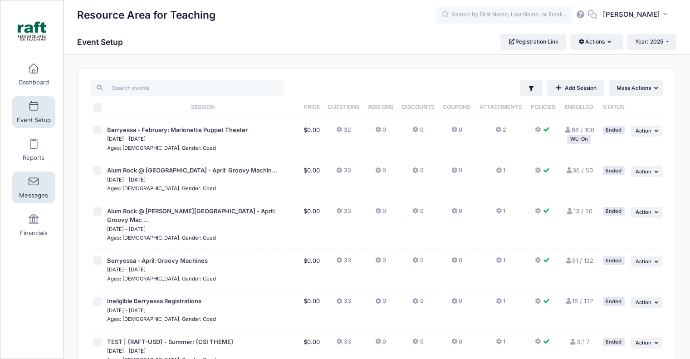
click at [16, 186] on link "Messages" at bounding box center [33, 187] width 43 height 32
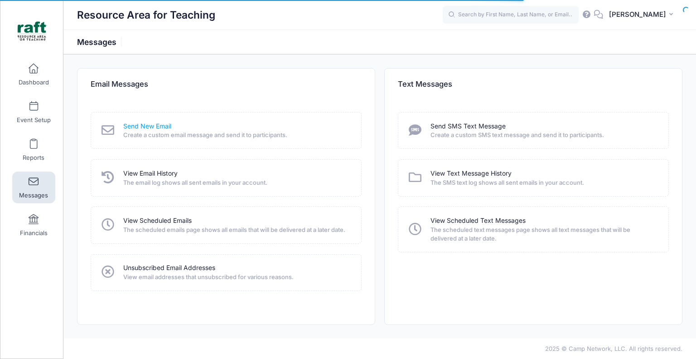
click at [126, 128] on link "Send New Email" at bounding box center [147, 126] width 48 height 10
click at [127, 126] on link "Send New Email" at bounding box center [147, 126] width 48 height 10
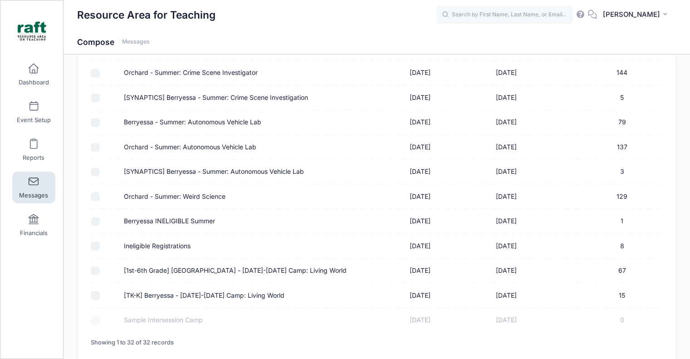
scroll to position [667, 0]
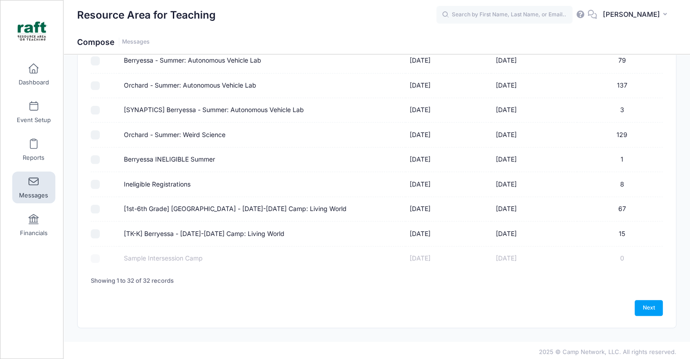
click at [93, 209] on input "[1st-6th Grade] [GEOGRAPHIC_DATA] - [DATE]-[DATE] Camp: Living World" at bounding box center [95, 208] width 9 height 9
checkbox input "true"
click at [94, 229] on input "[TK-K] Berryessa - [DATE]-[DATE] Camp: Living World" at bounding box center [95, 233] width 9 height 9
checkbox input "true"
click at [630, 300] on div "Next" at bounding box center [377, 307] width 572 height 15
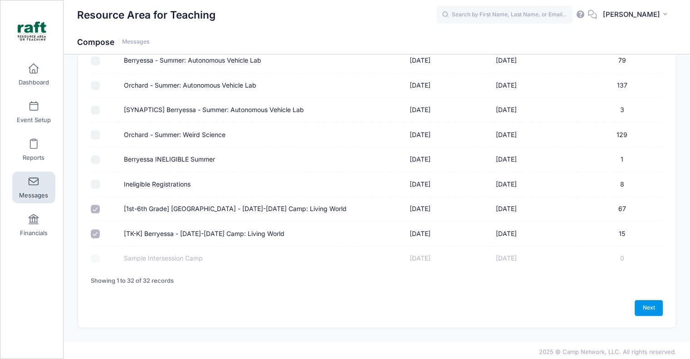
click at [651, 300] on link "Next" at bounding box center [648, 307] width 28 height 15
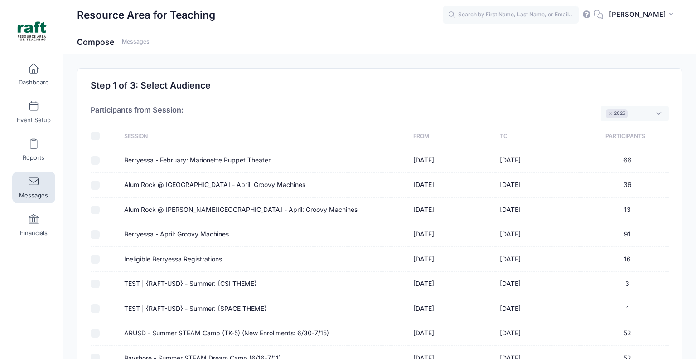
select select "50"
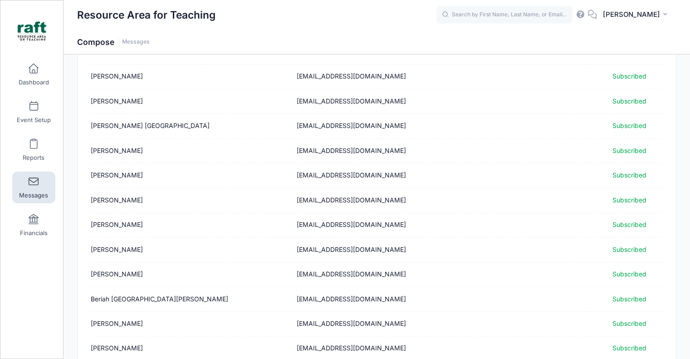
scroll to position [1106, 0]
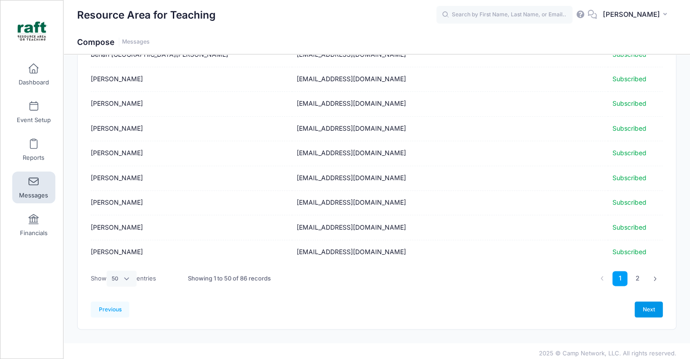
click at [636, 305] on link "Next" at bounding box center [648, 308] width 28 height 15
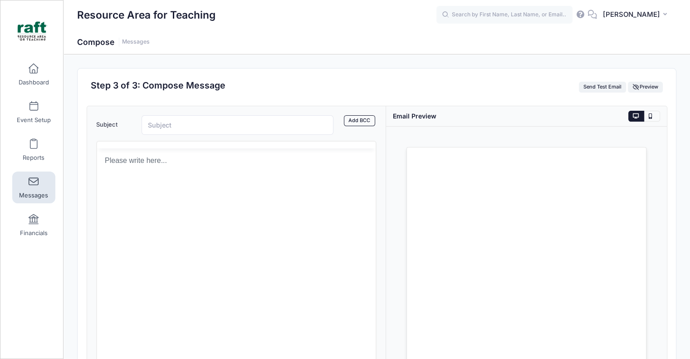
scroll to position [0, 0]
click at [211, 135] on form "Subject Add CC Add BCC CC ​ BCC ​ Edit Format" at bounding box center [236, 256] width 281 height 282
click at [200, 123] on input "Subject" at bounding box center [237, 124] width 192 height 19
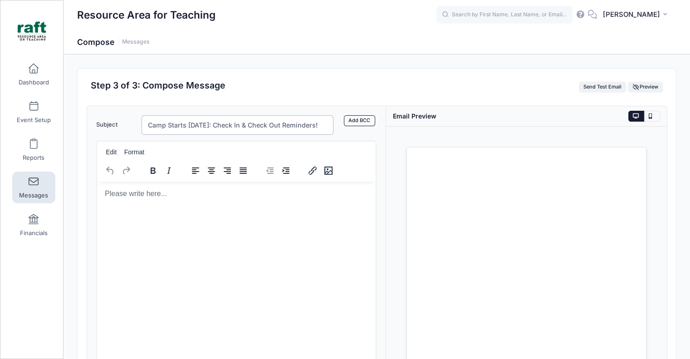
type input "Camp Starts [DATE]: Check In & Check Out Reminders!"
click at [200, 199] on html at bounding box center [236, 193] width 279 height 24
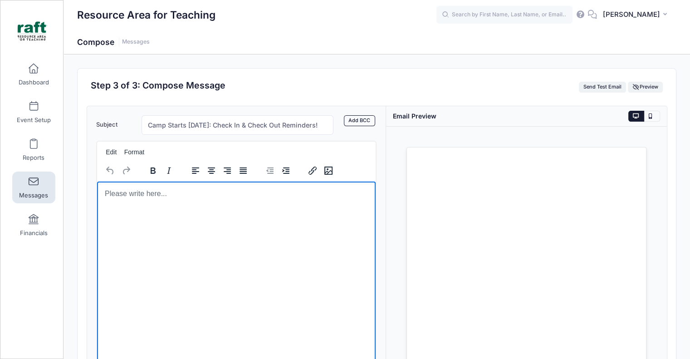
click at [136, 205] on html at bounding box center [236, 193] width 279 height 24
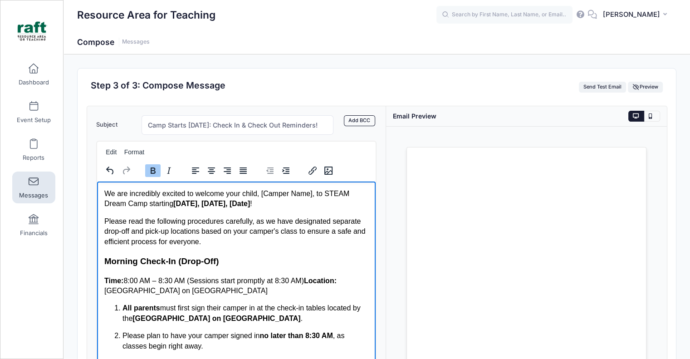
click at [249, 203] on span "[DATE], [DATE], [Date]" at bounding box center [211, 203] width 77 height 8
click at [249, 201] on span "[DATE], [DATE], [Date]" at bounding box center [211, 203] width 77 height 8
click at [315, 194] on span "We are incredibly excited to welcome your child, [Camper Name], to STEAM Dream …" at bounding box center [226, 198] width 245 height 18
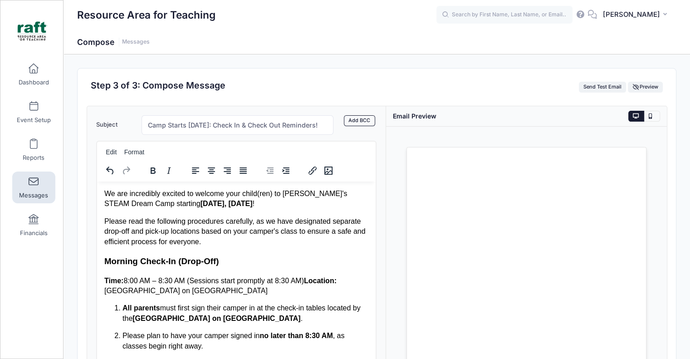
drag, startPoint x: 377, startPoint y: 220, endPoint x: 377, endPoint y: 228, distance: 8.2
click at [377, 228] on div "Subject Camp Starts [DATE]: Check In & Check Out Reminders! Add CC Add BCC CC ​…" at bounding box center [236, 256] width 299 height 301
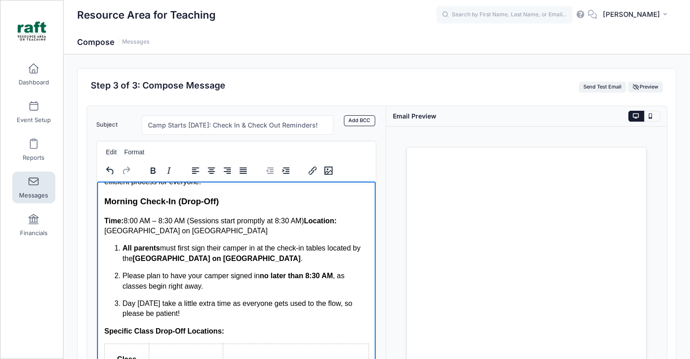
scroll to position [53, 0]
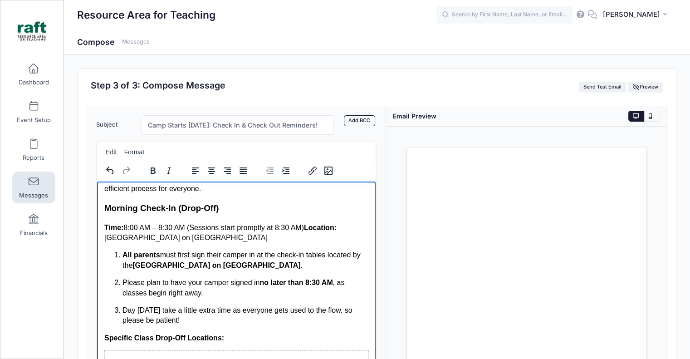
click at [307, 226] on span "Location:" at bounding box center [319, 227] width 33 height 8
click at [306, 228] on span "Location:" at bounding box center [319, 227] width 33 height 8
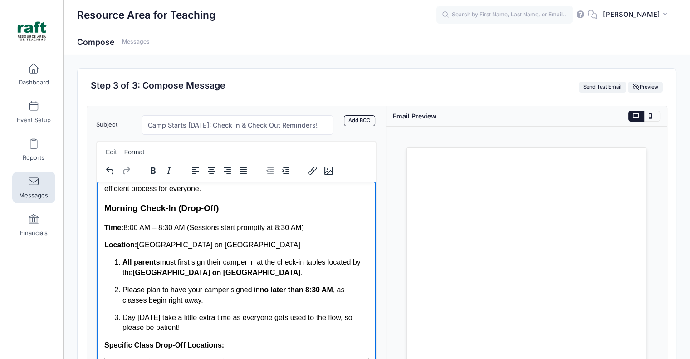
click at [199, 247] on span "[GEOGRAPHIC_DATA] on [GEOGRAPHIC_DATA]" at bounding box center [217, 244] width 163 height 8
click at [201, 268] on span "Entrance Gate on Lakewood Drive" at bounding box center [216, 272] width 168 height 8
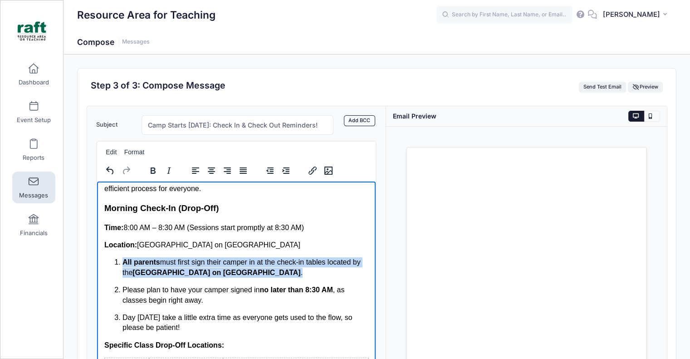
click at [201, 268] on span "Entrance Gate on Lakewood Drive" at bounding box center [216, 272] width 168 height 8
click at [204, 271] on span "Entrance Gate on Lakewood Drive" at bounding box center [216, 272] width 168 height 8
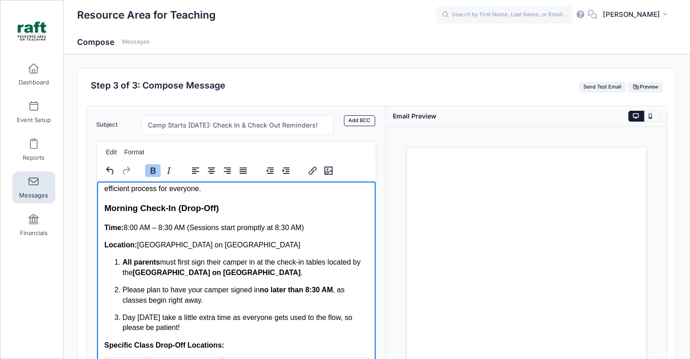
scroll to position [98, 0]
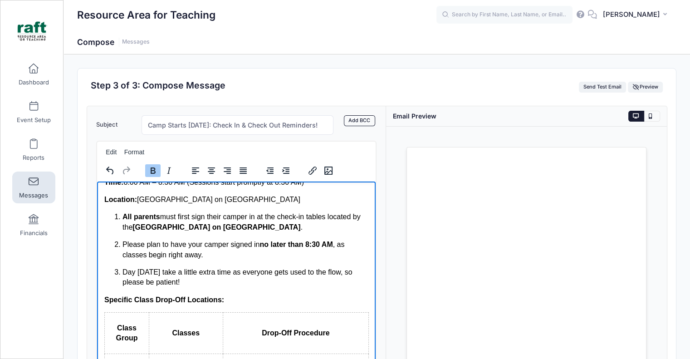
click at [189, 278] on p "Day 1 may take a little extra time as everyone gets used to the flow, so please…" at bounding box center [245, 277] width 246 height 20
click at [191, 284] on p "Day 1 may take a little extra time as everyone gets used to the flow, so please…" at bounding box center [245, 277] width 246 height 20
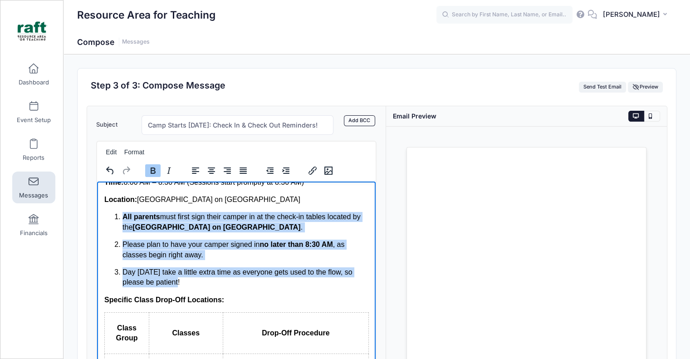
drag, startPoint x: 191, startPoint y: 283, endPoint x: 118, endPoint y: 215, distance: 99.7
click at [118, 215] on ol "All parents must first sign their camper in at the check-in tables located by t…" at bounding box center [236, 248] width 264 height 75
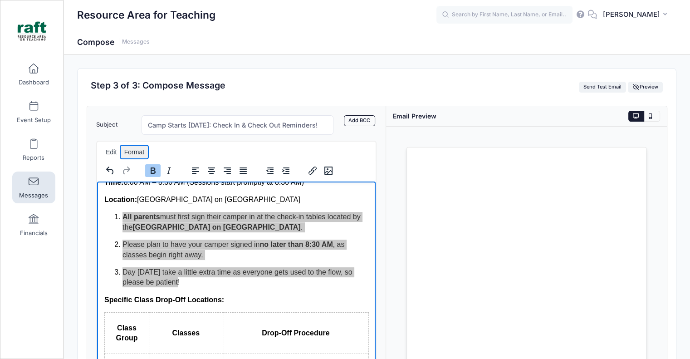
click at [128, 153] on button "Format" at bounding box center [134, 152] width 27 height 13
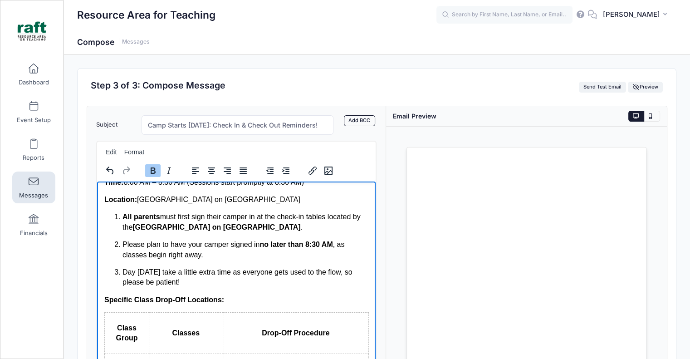
click at [177, 282] on span "Day 1 may take a little extra time as everyone gets used to the flow, so please…" at bounding box center [237, 276] width 230 height 18
click at [173, 283] on span "Day 1 may take a little extra time as everyone gets used to the flow, so please…" at bounding box center [237, 276] width 230 height 18
click at [180, 285] on p "Day 1 may take a little extra time as everyone gets used to the flow, so please…" at bounding box center [245, 277] width 246 height 20
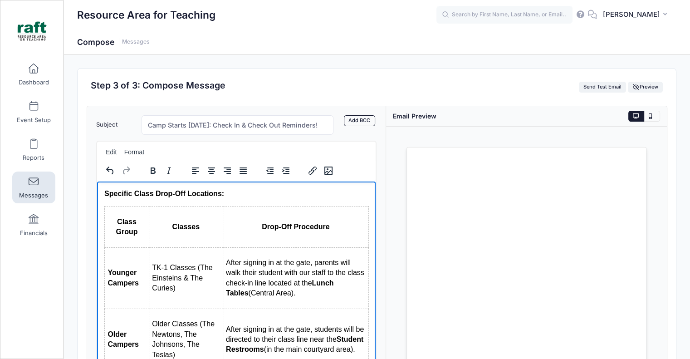
scroll to position [189, 0]
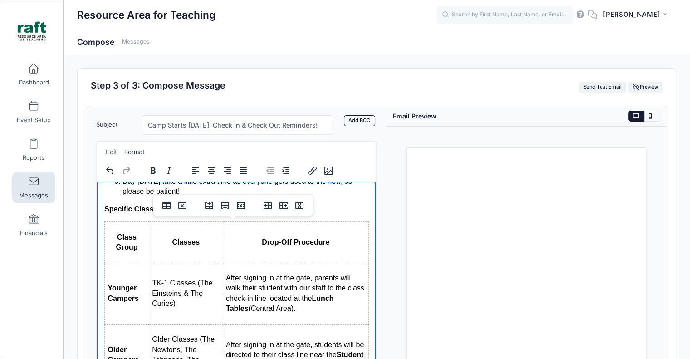
click at [302, 288] on span "After signing in at the gate, parents will walk their student with our staff to…" at bounding box center [294, 287] width 138 height 28
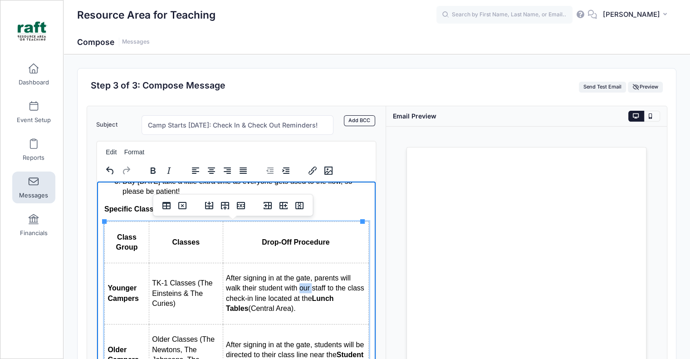
click at [302, 288] on span "After signing in at the gate, parents will walk their student with our staff to…" at bounding box center [294, 287] width 138 height 28
click at [298, 306] on p "After signing in at the gate, parents will walk their student with our staff to…" at bounding box center [295, 292] width 140 height 41
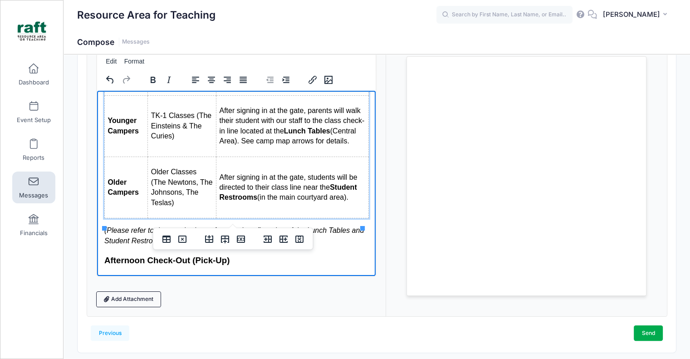
scroll to position [280, 0]
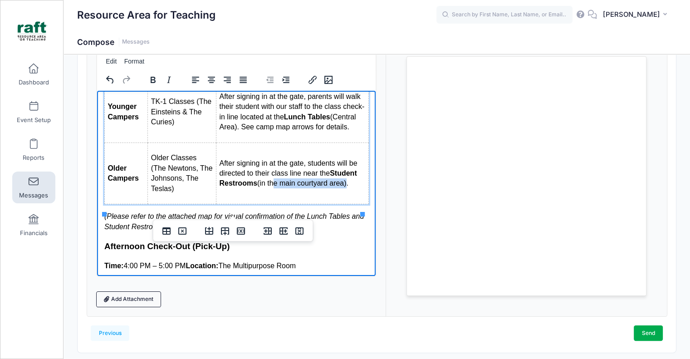
drag, startPoint x: 340, startPoint y: 195, endPoint x: 267, endPoint y: 190, distance: 72.3
click at [267, 186] on span "(in the main courtyard area)." at bounding box center [302, 183] width 91 height 8
click at [345, 188] on p "After signing in at the gate, students will be directed to their class line nea…" at bounding box center [292, 173] width 146 height 30
click at [343, 186] on span "(in the main courtyard area)." at bounding box center [302, 183] width 91 height 8
drag, startPoint x: 343, startPoint y: 193, endPoint x: 254, endPoint y: 195, distance: 89.3
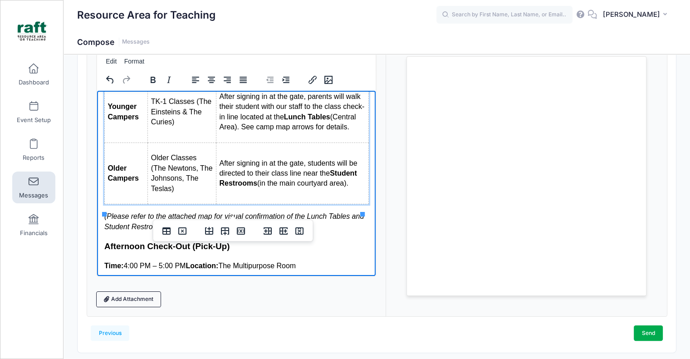
click at [257, 186] on span "(in the main courtyard area)." at bounding box center [302, 183] width 91 height 8
click at [259, 186] on span "(in the main courtyard area)." at bounding box center [302, 183] width 91 height 8
click at [257, 186] on span "(in the main courtyard area)." at bounding box center [302, 183] width 91 height 8
click at [338, 186] on span "(in the main courtyard area)." at bounding box center [302, 183] width 91 height 8
drag, startPoint x: 342, startPoint y: 196, endPoint x: 335, endPoint y: 191, distance: 8.9
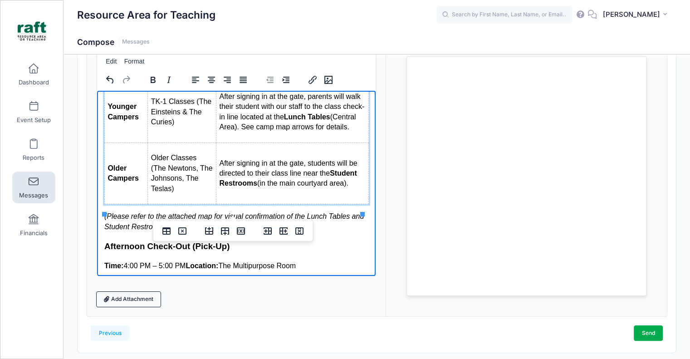
click at [342, 186] on span "(in the main courtyard area)." at bounding box center [302, 183] width 91 height 8
click at [334, 186] on span "(in the main courtyard area)." at bounding box center [302, 183] width 91 height 8
drag, startPoint x: 340, startPoint y: 192, endPoint x: 254, endPoint y: 192, distance: 85.7
click at [257, 186] on span "(in the main courtyard area)." at bounding box center [302, 183] width 91 height 8
click at [255, 186] on span "(near the playground)." at bounding box center [290, 183] width 71 height 8
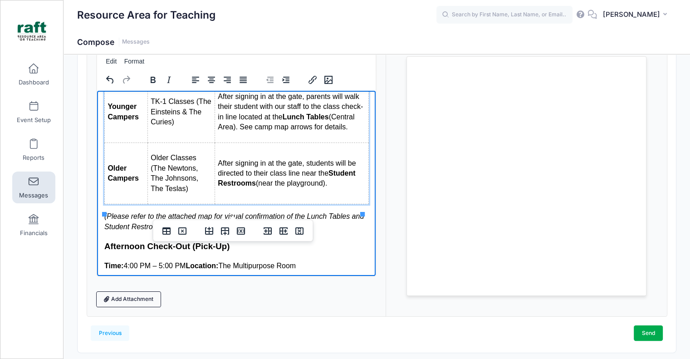
click at [297, 176] on span "After signing in at the gate, students will be directed to their class line nea…" at bounding box center [286, 168] width 138 height 18
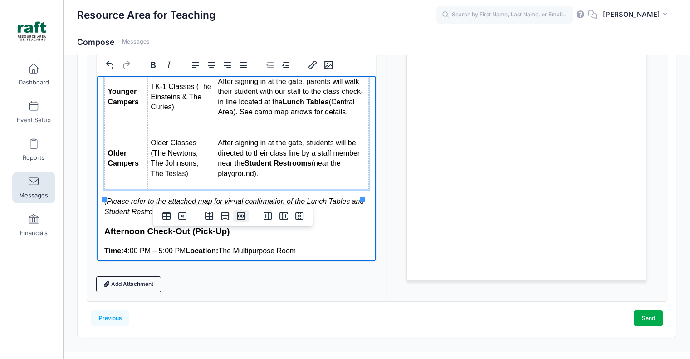
scroll to position [118, 0]
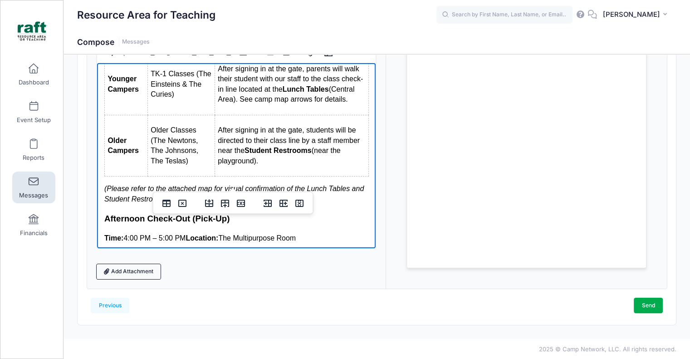
click at [88, 201] on div "Subject Camp Starts Tomorrow: Check In & Check Out Reminders! Add CC Add BCC CC…" at bounding box center [236, 138] width 299 height 301
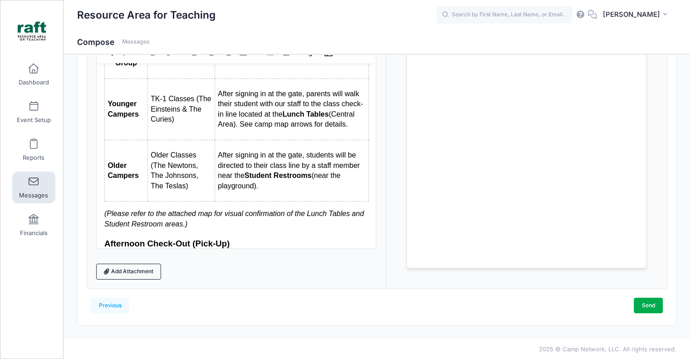
scroll to position [234, 0]
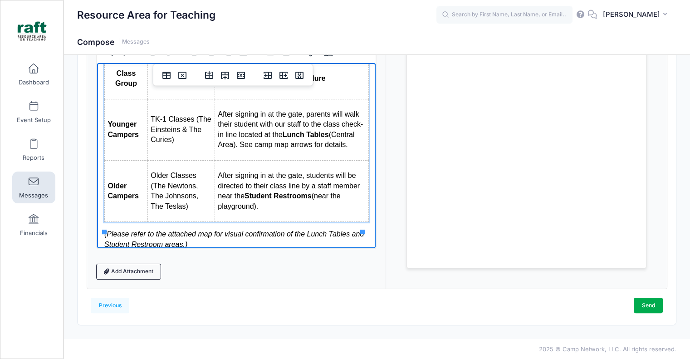
drag, startPoint x: 271, startPoint y: 160, endPoint x: 262, endPoint y: 147, distance: 15.6
click at [262, 147] on td "After signing in at the gate, parents will walk their student with our staff to…" at bounding box center [291, 128] width 154 height 61
click at [262, 147] on span "(Central Area). See camp map arrows for details." at bounding box center [285, 139] width 136 height 18
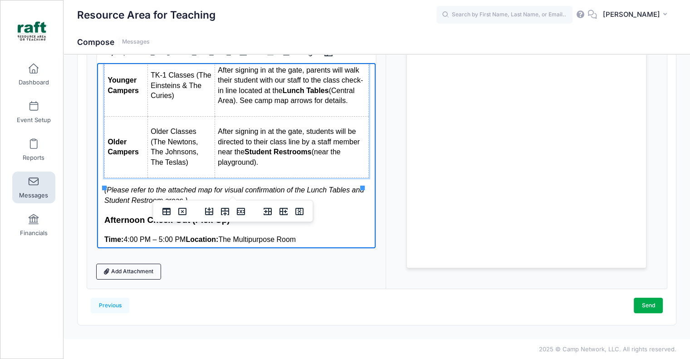
scroll to position [280, 0]
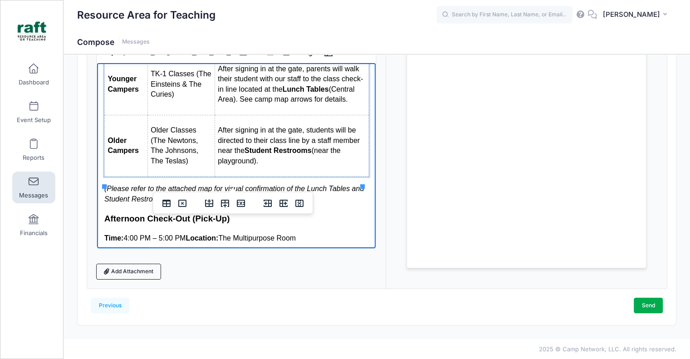
click at [135, 217] on body "We are incredibly excited to welcome your child(ren) to RAFT's STEAM Dream Camp…" at bounding box center [236, 163] width 264 height 747
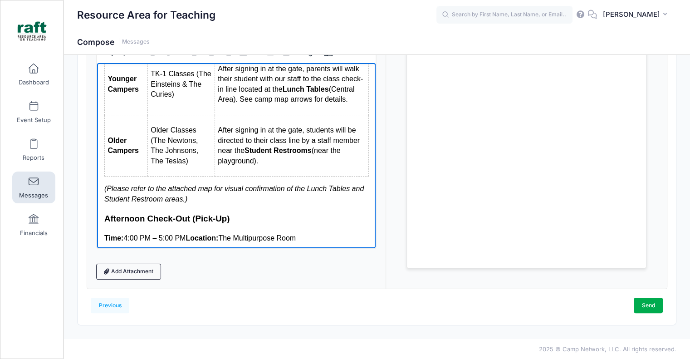
click at [207, 204] on p "(Please refer to the attached map for visual confirmation of the Lunch Tables a…" at bounding box center [236, 193] width 264 height 20
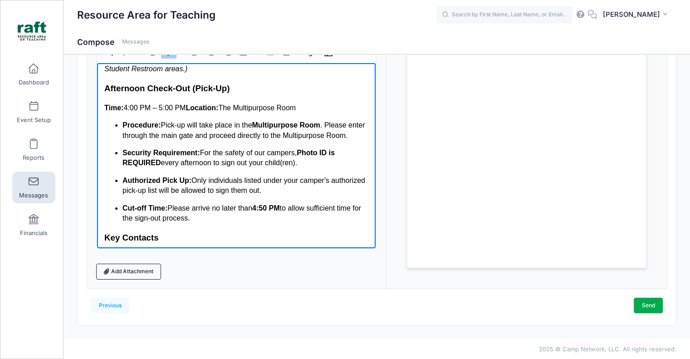
scroll to position [370, 0]
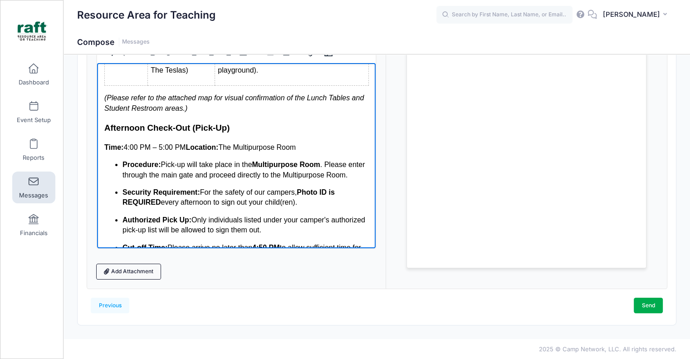
click at [187, 151] on span "Location:" at bounding box center [201, 147] width 33 height 8
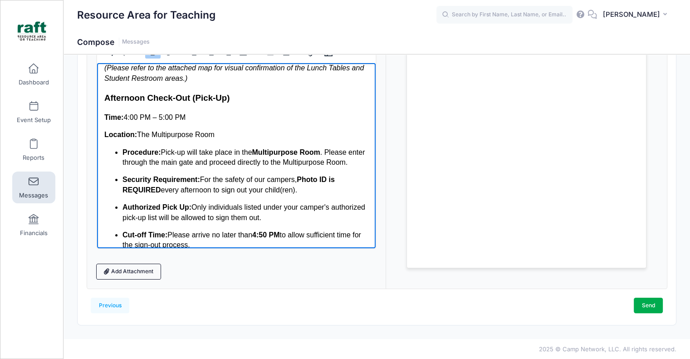
scroll to position [416, 0]
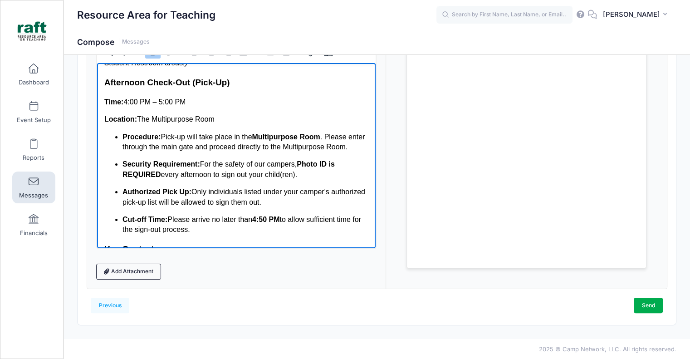
click at [234, 150] on span ". Please enter through the main gate and proceed directly to the Multipurpose R…" at bounding box center [243, 141] width 242 height 18
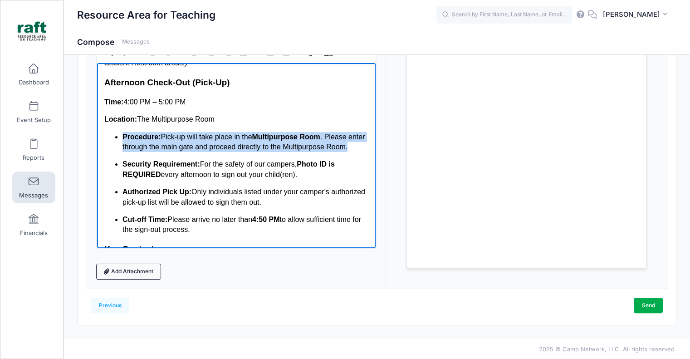
click at [234, 150] on span ". Please enter through the main gate and proceed directly to the Multipurpose R…" at bounding box center [243, 141] width 242 height 18
click at [234, 152] on p "Procedure: Pick-up will take place in the Multipurpose Room . Please enter thro…" at bounding box center [245, 141] width 246 height 20
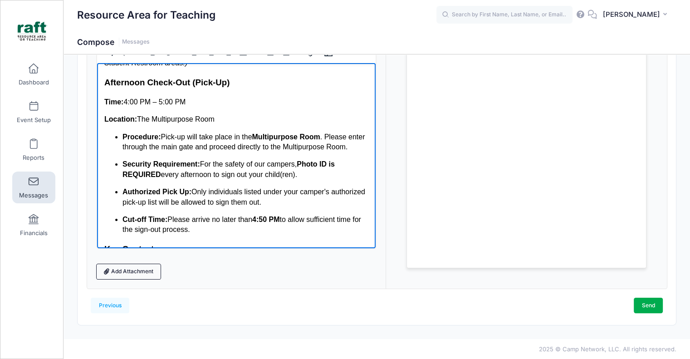
click at [248, 152] on p "Procedure: Pick-up will take place in the Multipurpose Room . Please enter thro…" at bounding box center [245, 141] width 246 height 20
click at [249, 152] on p "Procedure: Pick-up will take place in the Multipurpose Room . Please enter thro…" at bounding box center [245, 141] width 246 height 20
click at [252, 167] on span "For the safety of our campers," at bounding box center [247, 164] width 97 height 8
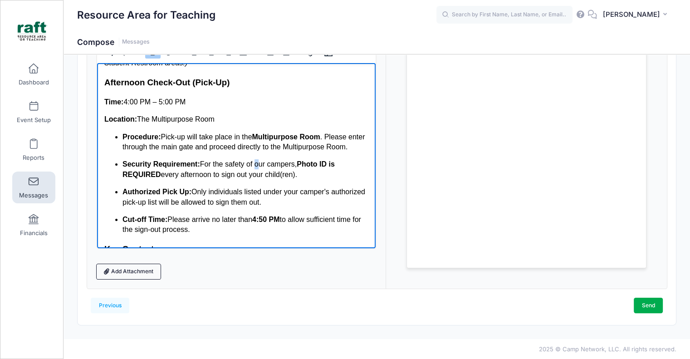
click at [252, 167] on span "For the safety of our campers," at bounding box center [247, 164] width 97 height 8
click at [256, 167] on span "For the safety of our campers," at bounding box center [247, 164] width 97 height 8
click at [288, 205] on span "Only individuals listed under your camper's authorized pick-up list will be all…" at bounding box center [243, 196] width 243 height 18
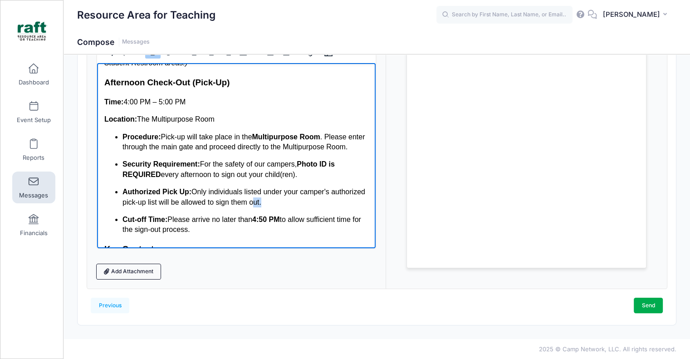
click at [288, 205] on span "Only individuals listed under your camper's authorized pick-up list will be all…" at bounding box center [243, 196] width 243 height 18
click at [298, 205] on span "Only individuals listed under your camper's authorized pick-up list will be all…" at bounding box center [243, 196] width 243 height 18
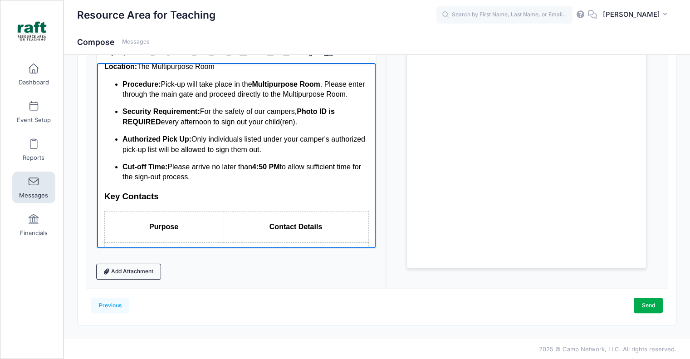
scroll to position [467, 0]
click at [308, 155] on p "Authorized Pick Up: Only individuals listed under your camper's authorized pick…" at bounding box center [245, 145] width 246 height 20
click at [305, 155] on p "Authorized Pick Up: Only individuals listed under your camper's authorized pick…" at bounding box center [245, 145] width 246 height 20
click at [301, 155] on p "Authorized Pick Up: Only individuals listed under your camper's authorized pick…" at bounding box center [245, 145] width 246 height 20
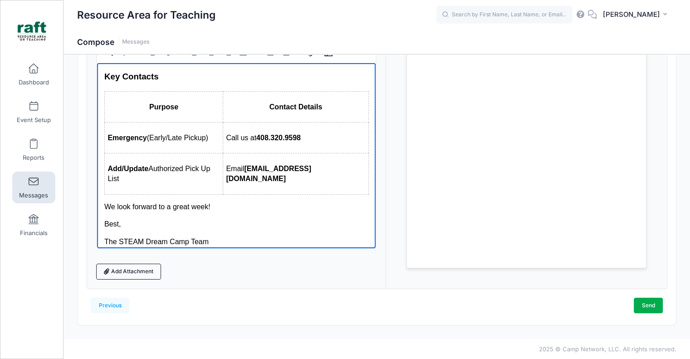
scroll to position [624, 0]
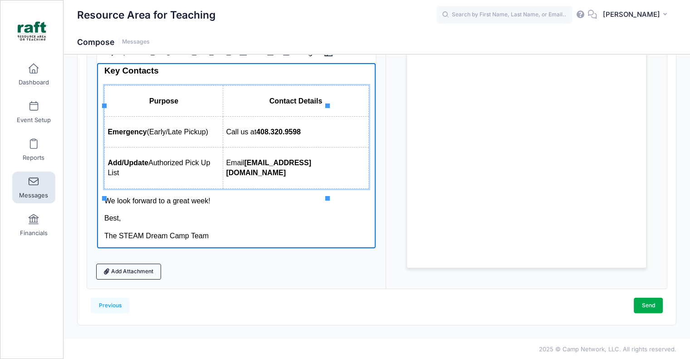
click at [165, 135] on span "(Early/Late Pickup)" at bounding box center [176, 131] width 61 height 8
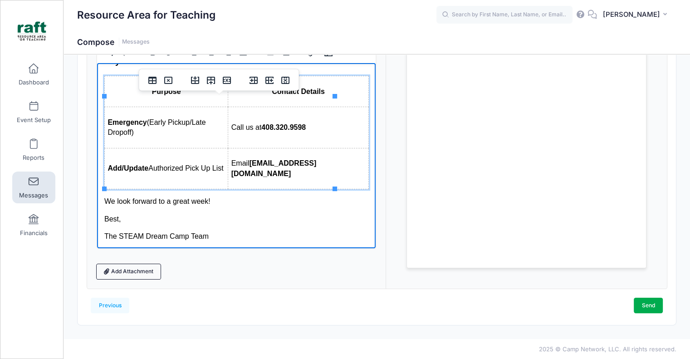
click at [199, 168] on span "Authorized Pick Up List" at bounding box center [185, 168] width 75 height 8
click at [214, 171] on span "Authorized Pick Up List" at bounding box center [185, 168] width 75 height 8
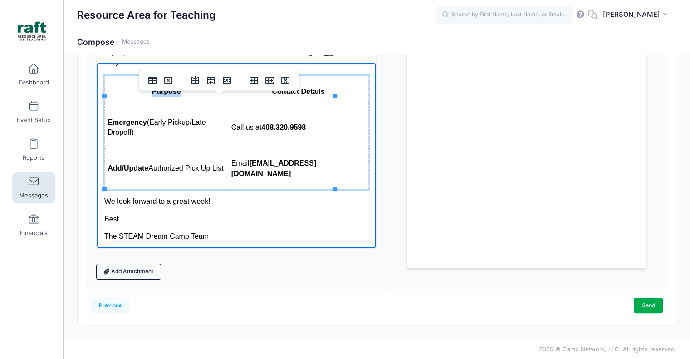
drag, startPoint x: 198, startPoint y: 112, endPoint x: 156, endPoint y: 111, distance: 41.7
click at [156, 96] on p "Purpose" at bounding box center [165, 91] width 117 height 10
click at [156, 95] on span "Purpose" at bounding box center [165, 91] width 29 height 8
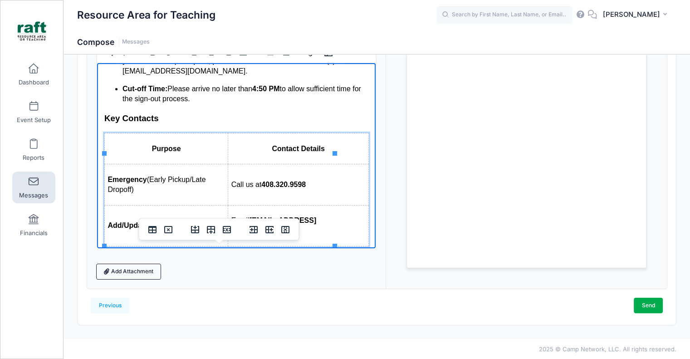
scroll to position [597, 0]
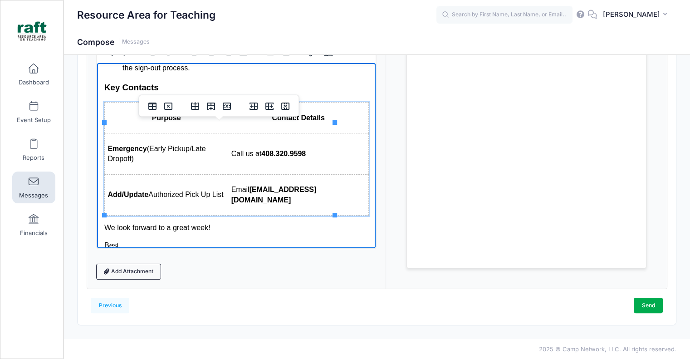
click at [188, 122] on p "Purpose" at bounding box center [165, 117] width 117 height 10
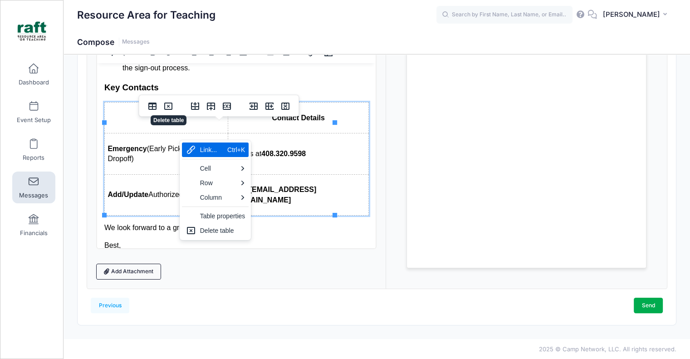
drag, startPoint x: 164, startPoint y: 136, endPoint x: 158, endPoint y: 139, distance: 6.5
click at [158, 121] on span "Purpose" at bounding box center [165, 117] width 29 height 8
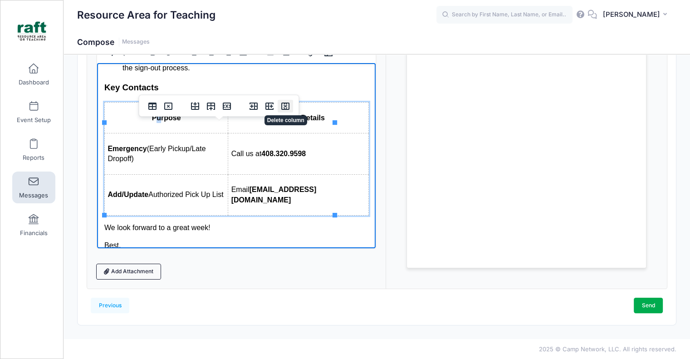
click at [280, 103] on icon "Delete column" at bounding box center [285, 106] width 11 height 11
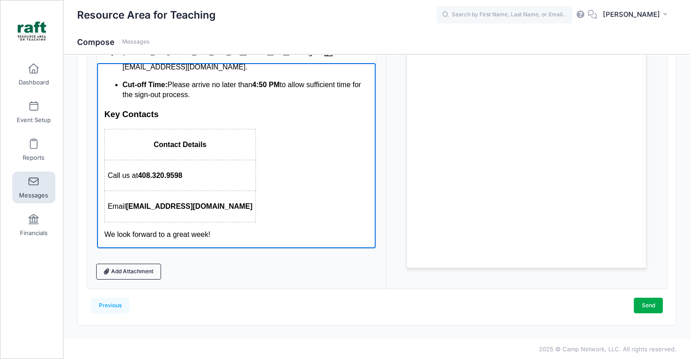
scroll to position [624, 0]
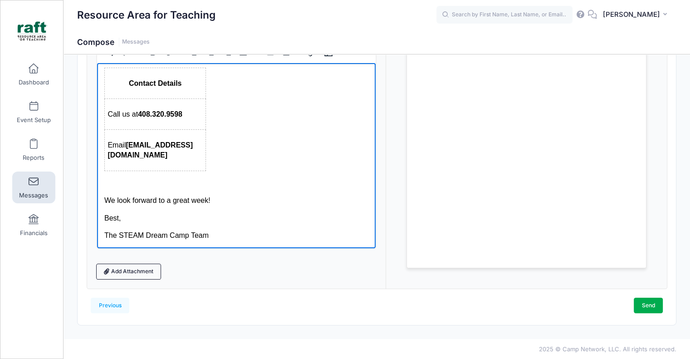
scroll to position [641, 0]
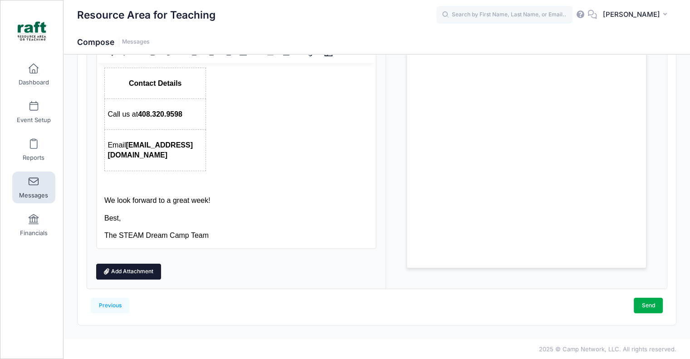
click at [111, 276] on link "Add Attachment" at bounding box center [128, 270] width 65 height 15
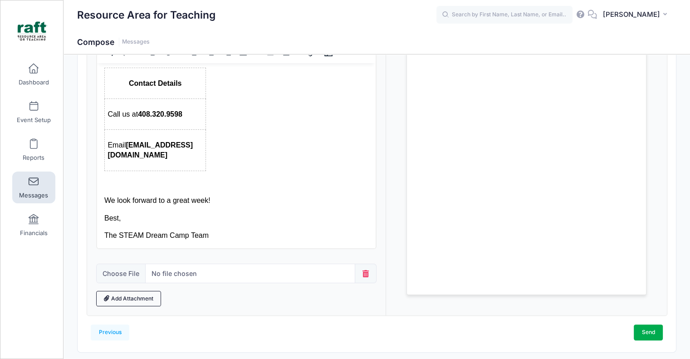
click at [129, 285] on form "Subject Camp Starts Tomorrow: Check In & Check Out Reminders! Add CC Add BCC CC…" at bounding box center [236, 151] width 281 height 309
click at [125, 273] on input "file" at bounding box center [225, 272] width 259 height 19
type input "C:\fakepath\Northwood Map (1).png"
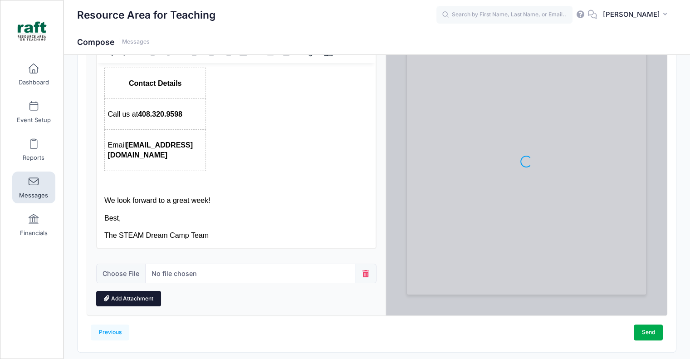
click at [118, 297] on link "Add Attachment" at bounding box center [128, 298] width 65 height 15
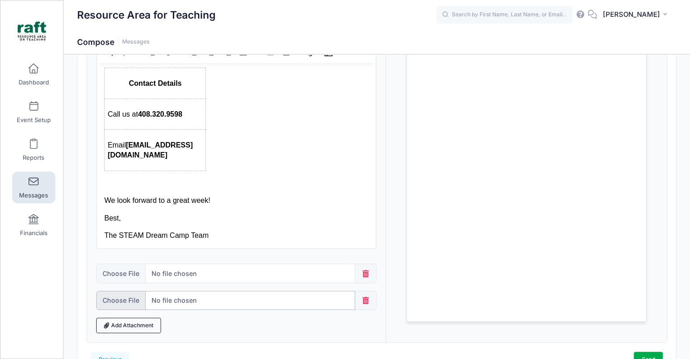
click at [121, 296] on input "file" at bounding box center [225, 300] width 259 height 19
type input "C:\fakepath\FY26 BUSD October Camp - TK-6 Schedule.pdf"
click at [141, 330] on link "Add Attachment" at bounding box center [128, 324] width 65 height 15
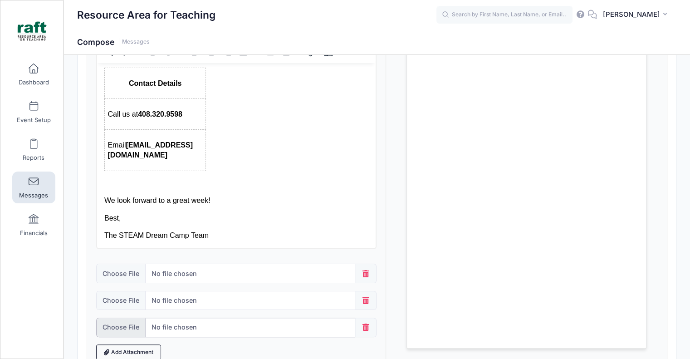
click at [140, 321] on input "file" at bounding box center [225, 326] width 259 height 19
type input "C:\fakepath\Lunch Menu.pdf"
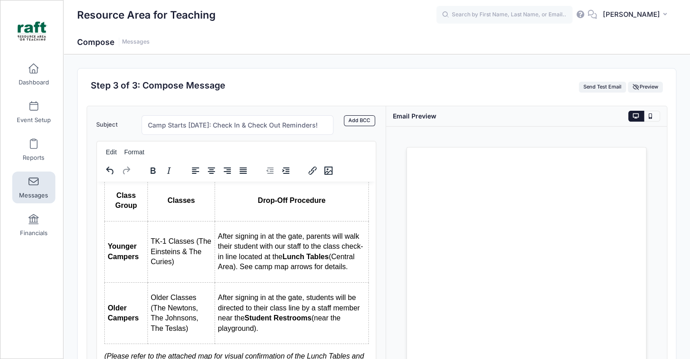
scroll to position [227, 0]
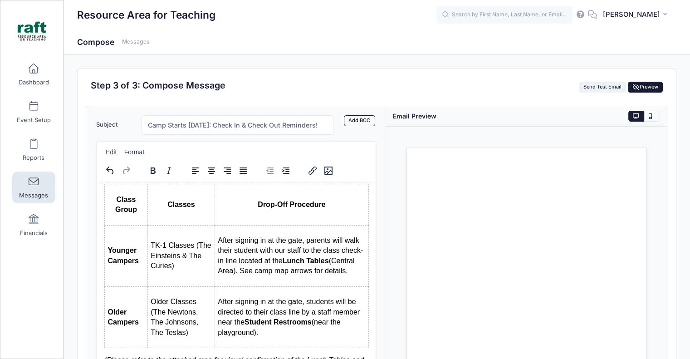
click at [647, 91] on button "Preview" at bounding box center [644, 87] width 34 height 11
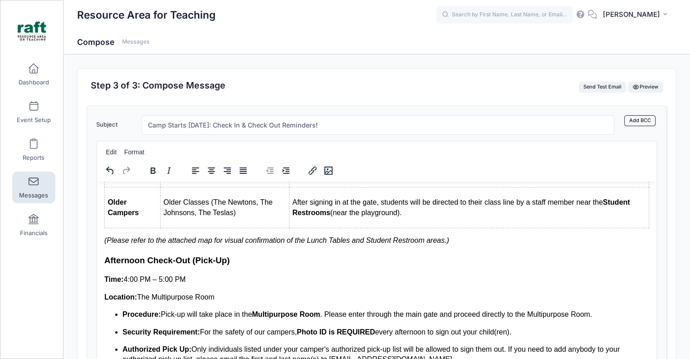
scroll to position [312, 0]
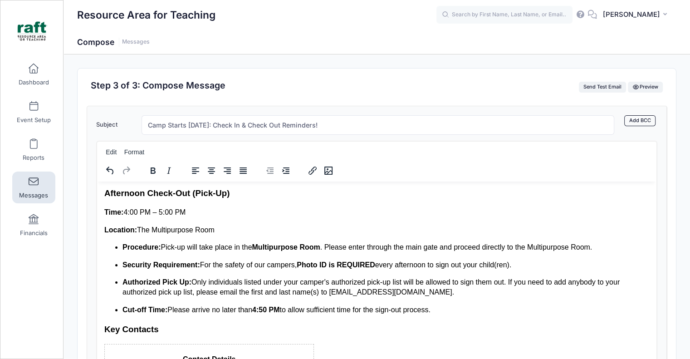
click at [656, 81] on div "Step 3 of 3: Compose Message Send Test Email Preview" at bounding box center [377, 87] width 580 height 14
click at [656, 80] on div "Step 3 of 3: Compose Message Send Test Email Preview" at bounding box center [377, 87] width 580 height 14
click at [658, 83] on button "Preview" at bounding box center [644, 87] width 34 height 11
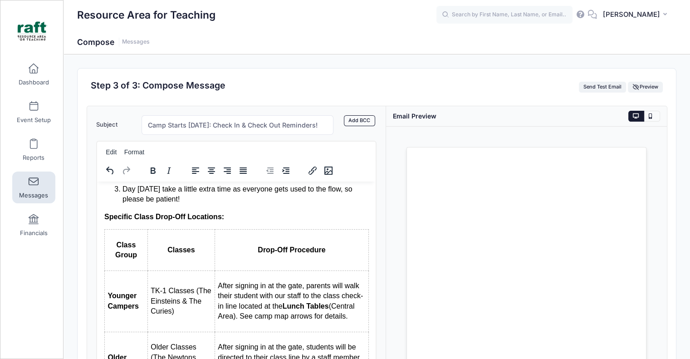
scroll to position [161, 0]
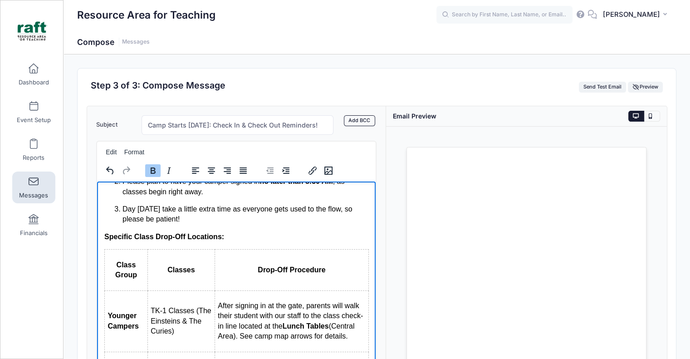
click at [236, 235] on p "Specific Class Drop-Off Locations:" at bounding box center [236, 236] width 264 height 10
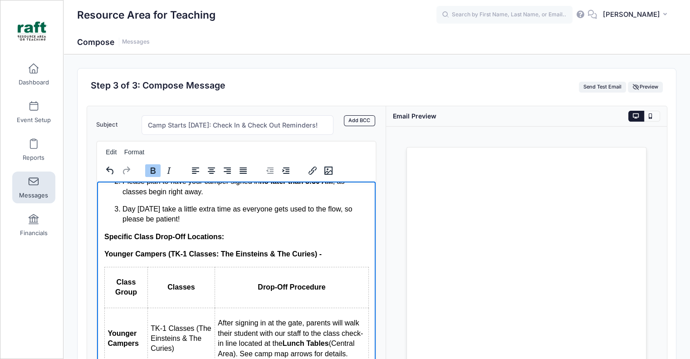
click at [157, 171] on button "Bold" at bounding box center [152, 170] width 15 height 13
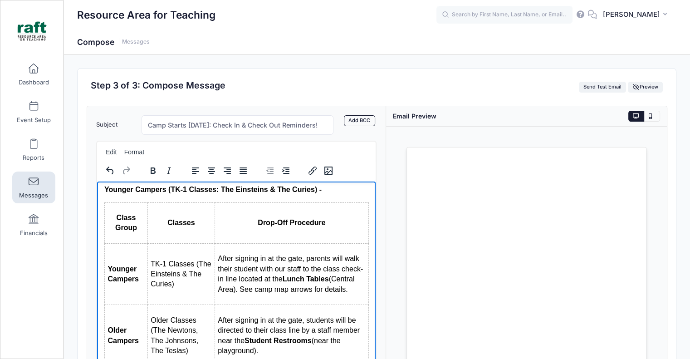
scroll to position [252, 0]
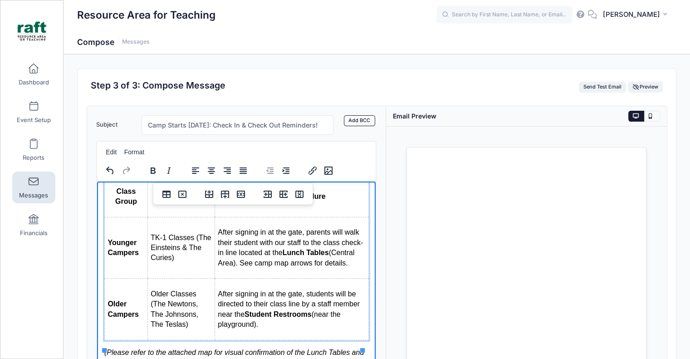
drag, startPoint x: 296, startPoint y: 280, endPoint x: 216, endPoint y: 232, distance: 93.1
click at [216, 232] on td "After signing in at the gate, parents will walk their student with our staff to…" at bounding box center [291, 247] width 154 height 61
copy p "After signing in at the gate, parents will walk their student with our staff to…"
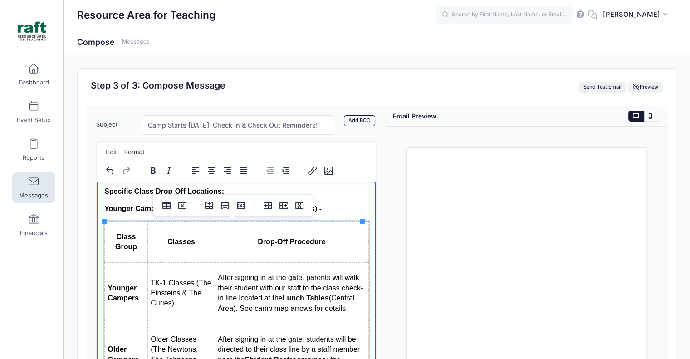
scroll to position [161, 0]
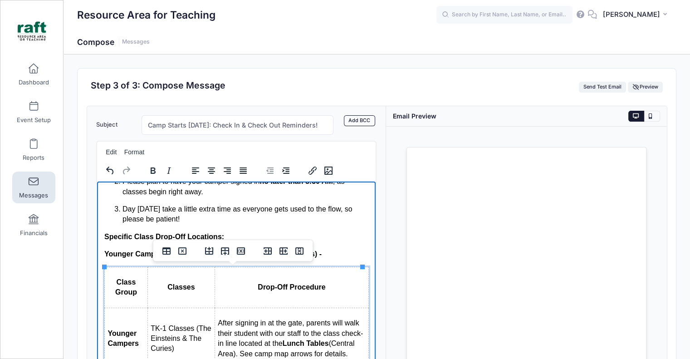
click at [329, 267] on th "Drop-Off Procedure" at bounding box center [291, 286] width 154 height 41
click at [325, 257] on p "Younger Campers (TK-1 Classes: The Einsteins & The Curies) -" at bounding box center [236, 253] width 264 height 10
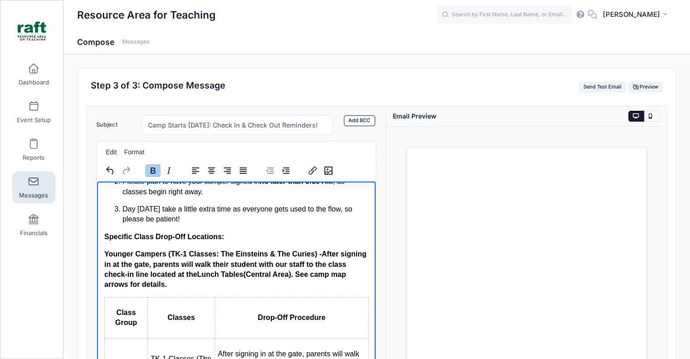
drag, startPoint x: 238, startPoint y: 286, endPoint x: 316, endPoint y: 247, distance: 86.6
click at [151, 168] on icon "Bold" at bounding box center [153, 170] width 5 height 6
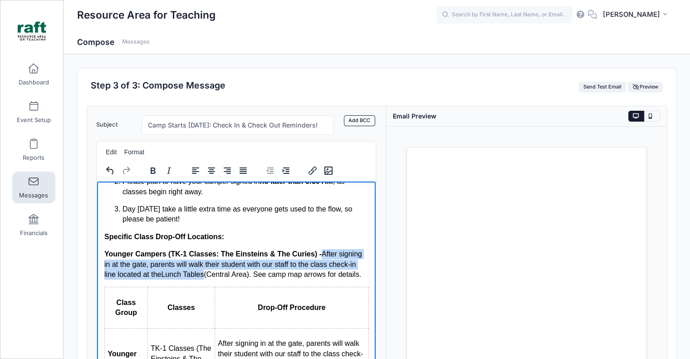
click at [223, 263] on span "After signing in at the gate, parents will walk their student with our staff to…" at bounding box center [232, 263] width 257 height 28
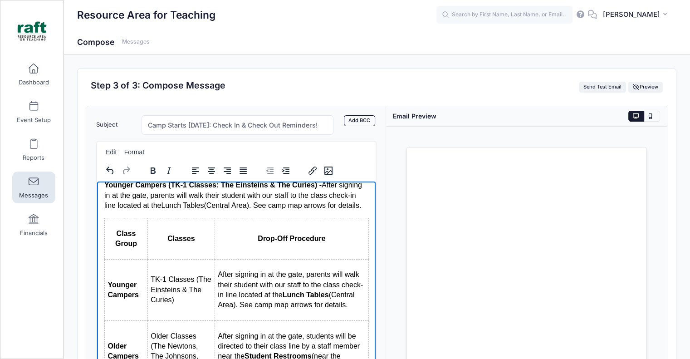
scroll to position [188, 0]
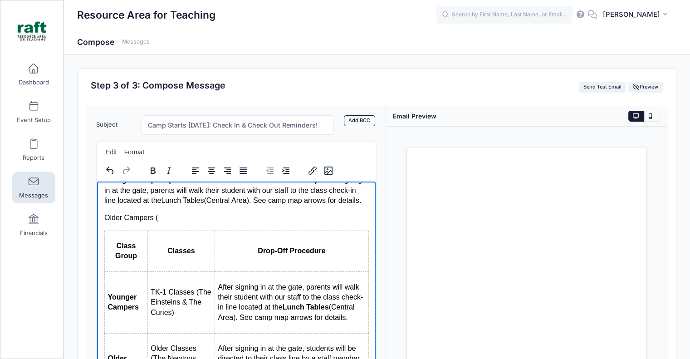
scroll to position [221, 0]
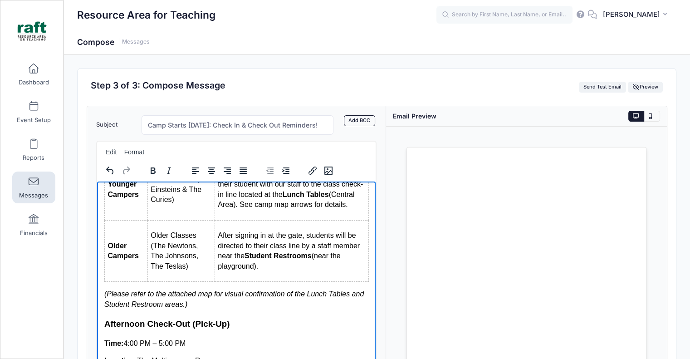
scroll to position [312, 0]
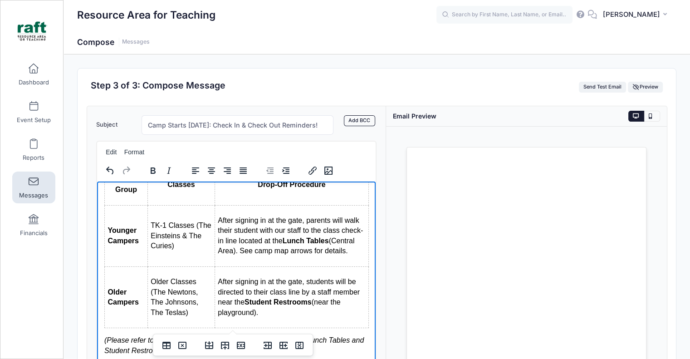
click at [274, 297] on span "Student Restrooms" at bounding box center [277, 301] width 67 height 8
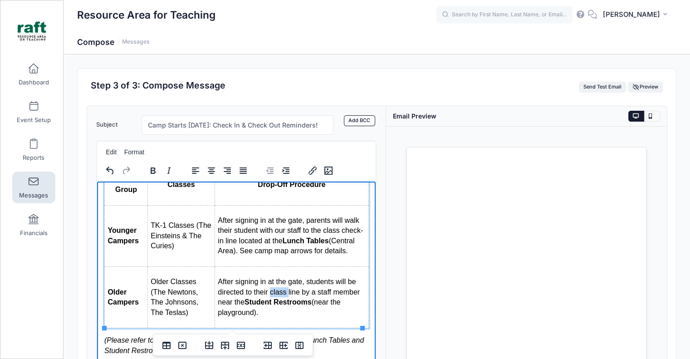
click at [274, 297] on span "Student Restrooms" at bounding box center [277, 301] width 67 height 8
copy p "After signing in at the gate, students will be directed to their class line by …"
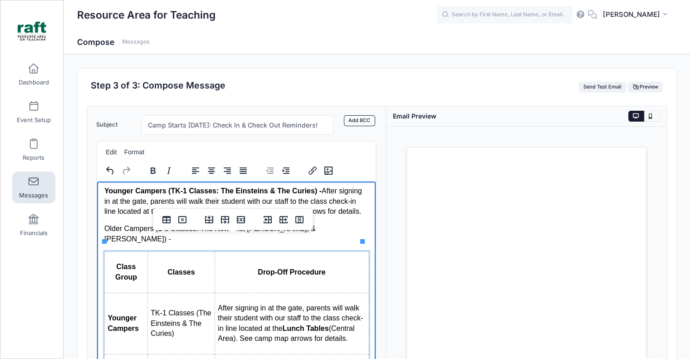
scroll to position [221, 0]
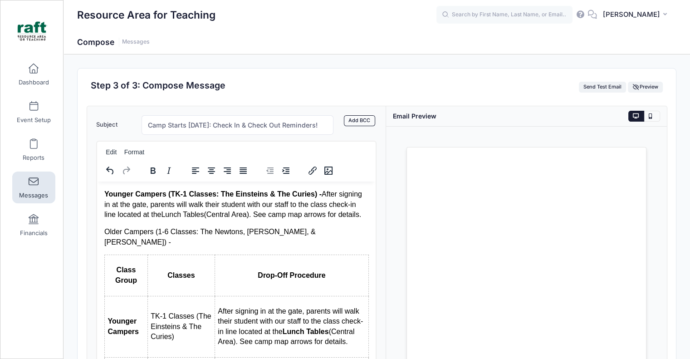
click at [330, 234] on p "Older Campers (1-6 Classes: The Newtons, Johnsons, & Teslas) -" at bounding box center [236, 236] width 264 height 20
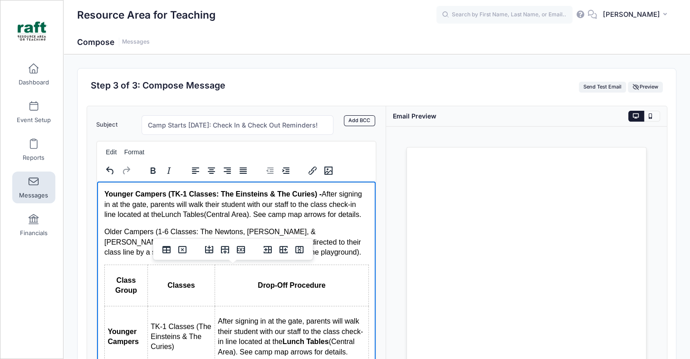
click at [330, 272] on th "Drop-Off Procedure" at bounding box center [291, 284] width 154 height 41
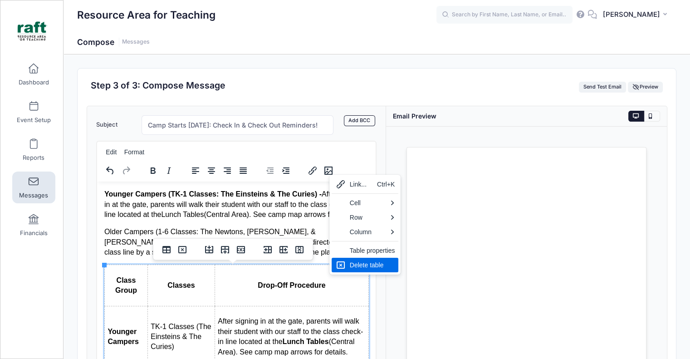
click at [351, 261] on div "Delete table" at bounding box center [372, 264] width 45 height 11
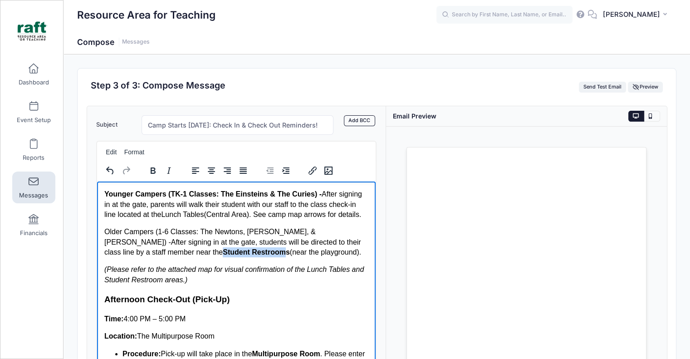
drag, startPoint x: 179, startPoint y: 251, endPoint x: 115, endPoint y: 250, distance: 63.9
click at [115, 250] on span "Older Campers (1-6 Classes: The Newtons, Johnsons, & Teslas) - After signing in…" at bounding box center [232, 241] width 257 height 28
drag, startPoint x: 251, startPoint y: 248, endPoint x: 112, endPoint y: 249, distance: 138.7
click at [112, 249] on span "Older Campers (1-6 Classes: The Newtons, Johnsons, & Teslas) - After signing in…" at bounding box center [232, 241] width 257 height 28
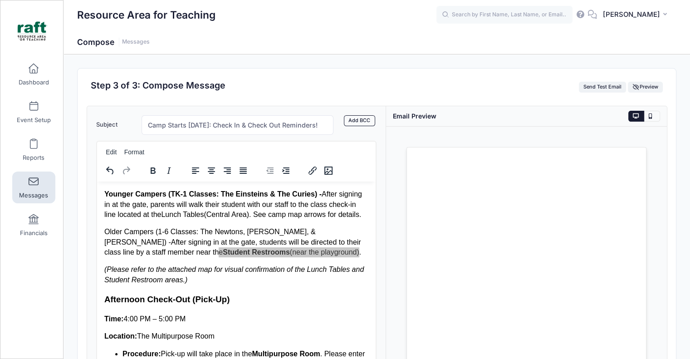
click at [147, 178] on div at bounding box center [236, 169] width 279 height 19
click at [151, 169] on icon "Bold" at bounding box center [153, 170] width 5 height 6
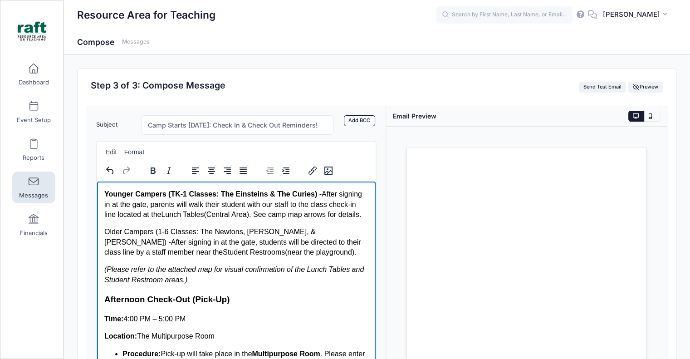
click at [266, 234] on span "Older Campers (1-6 Classes: The Newtons, Johnsons, & Teslas) - After signing in…" at bounding box center [232, 241] width 257 height 28
drag, startPoint x: 301, startPoint y: 233, endPoint x: 160, endPoint y: 240, distance: 141.2
click at [160, 240] on span "Older Campers (1-6 Classes: The Newtons, Johnsons, & Teslas) - After signing in…" at bounding box center [232, 241] width 257 height 28
click at [250, 240] on span "Older Campers (1-6 Classes: The Newtons, Johnsons, & Teslas) - After signing in…" at bounding box center [232, 241] width 257 height 28
click at [301, 233] on span "Older Campers (1-6 Classes: The Newtons, Johnsons, & Teslas) - After signing in…" at bounding box center [232, 241] width 257 height 28
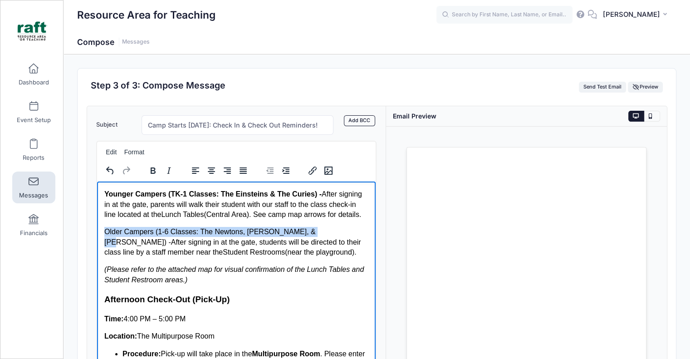
drag, startPoint x: 304, startPoint y: 230, endPoint x: 78, endPoint y: 230, distance: 226.2
click at [97, 230] on html "We are incredibly excited to welcome your child(ren) to RAFT's STEAM Dream Camp…" at bounding box center [236, 320] width 279 height 721
click at [156, 174] on icon "Bold" at bounding box center [152, 170] width 11 height 11
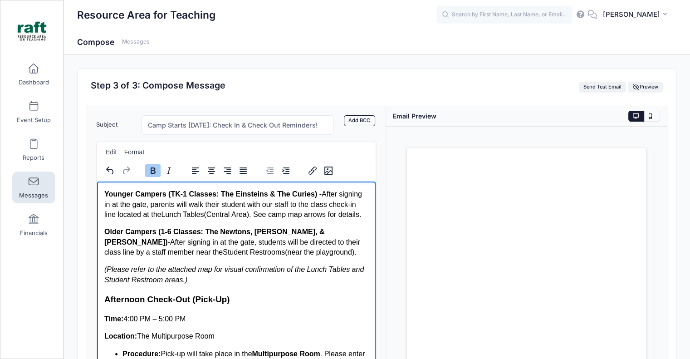
click at [178, 210] on span "Lunch Tables (Central Area). See camp map arrows for details." at bounding box center [260, 214] width 200 height 8
click at [209, 303] on span "Afternoon Check-Out (Pick-Up)" at bounding box center [166, 299] width 125 height 10
click at [204, 291] on body "We are incredibly excited to welcome your child(ren) to RAFT's STEAM Dream Camp…" at bounding box center [236, 320] width 264 height 706
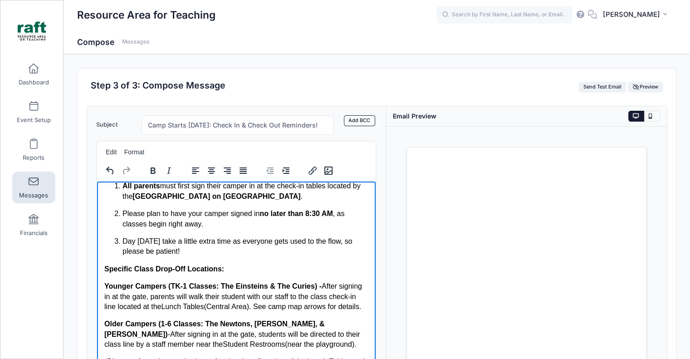
scroll to position [0, 0]
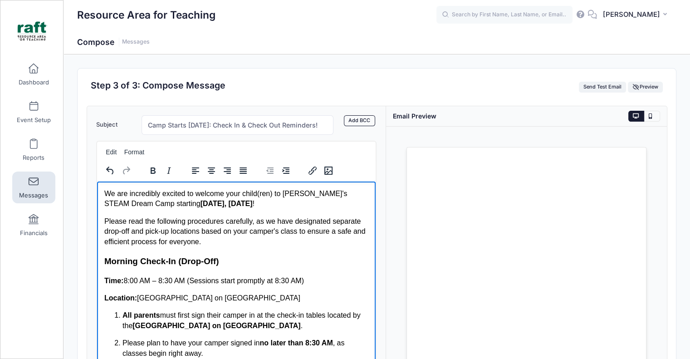
click at [219, 242] on p "Please read the following procedures carefully, as we have designated separate …" at bounding box center [236, 231] width 264 height 30
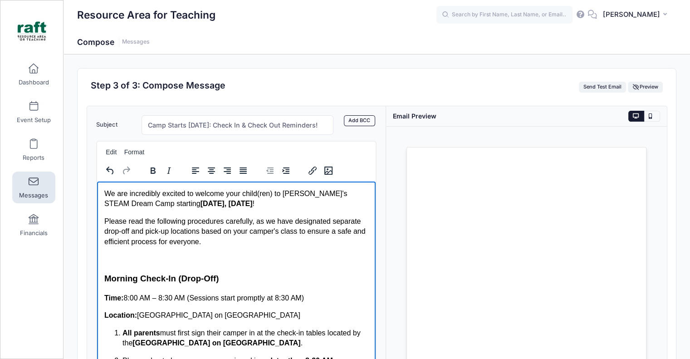
click at [179, 273] on span "Morning Check-In (Drop-Off)" at bounding box center [161, 278] width 114 height 10
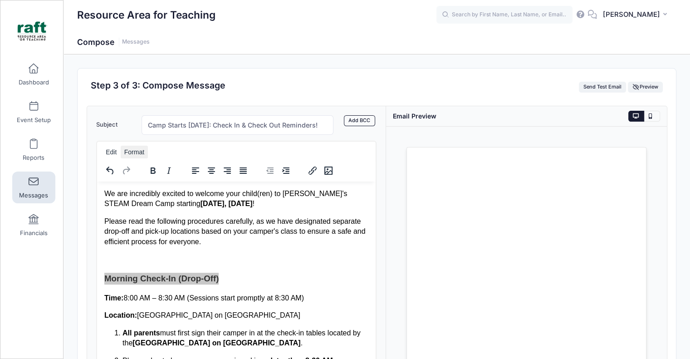
click at [137, 151] on button "Format" at bounding box center [134, 152] width 27 height 13
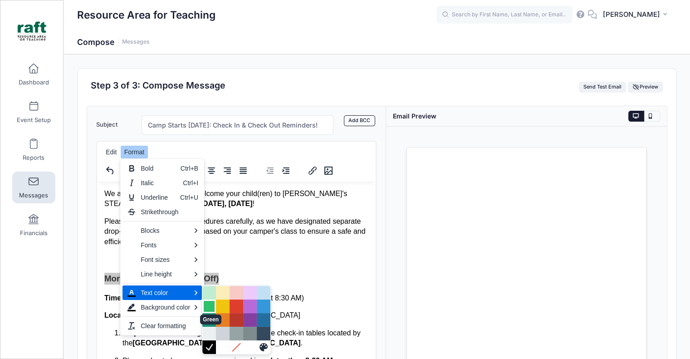
click at [208, 307] on div "Green" at bounding box center [209, 306] width 11 height 11
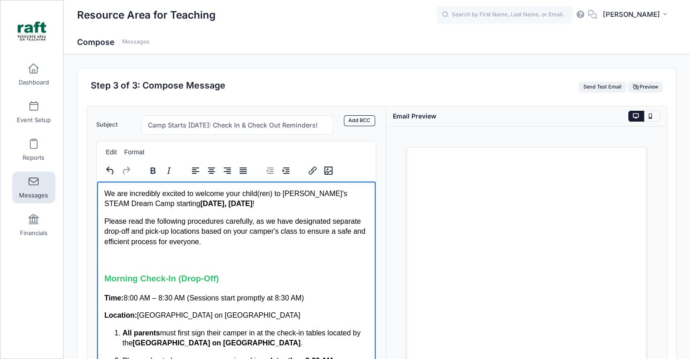
click at [230, 296] on span "8:00 AM – 8:30 AM (Sessions start promptly at 8:30 AM)" at bounding box center [213, 297] width 180 height 8
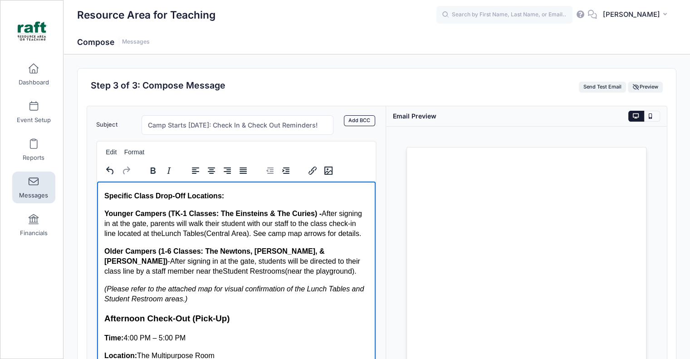
scroll to position [272, 0]
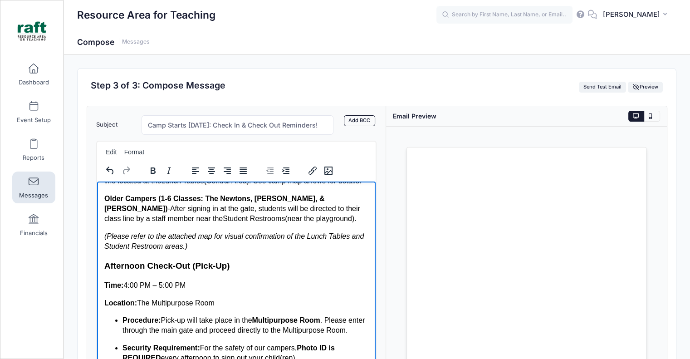
click at [220, 253] on body "We are incredibly excited to welcome your child(ren) to RAFT's STEAM Dream Camp…" at bounding box center [236, 278] width 264 height 724
click at [217, 253] on body "We are incredibly excited to welcome your child(ren) to RAFT's STEAM Dream Camp…" at bounding box center [236, 278] width 264 height 724
click at [211, 247] on p "(Please refer to the attached map for visual confirmation of the Lunch Tables a…" at bounding box center [236, 241] width 264 height 20
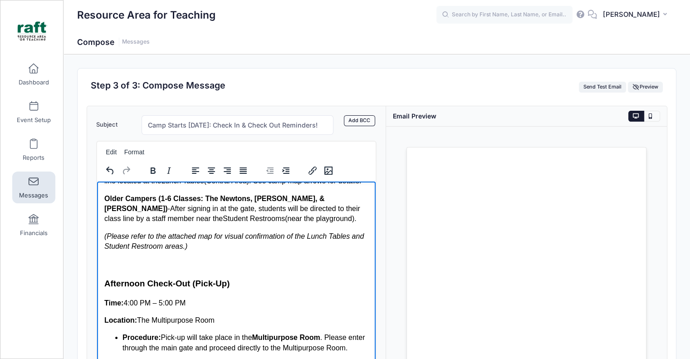
click at [170, 285] on span "Afternoon Check-Out (Pick-Up)" at bounding box center [166, 283] width 125 height 10
click at [140, 153] on button "Format" at bounding box center [134, 152] width 27 height 13
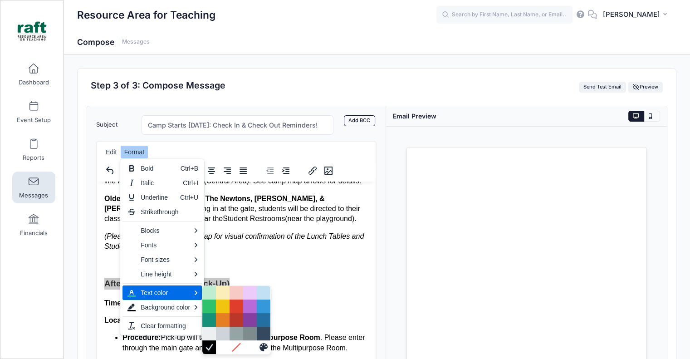
click at [176, 294] on div "Text color" at bounding box center [165, 292] width 49 height 11
click at [214, 307] on div at bounding box center [236, 306] width 68 height 14
click at [210, 304] on div "Green" at bounding box center [209, 306] width 11 height 11
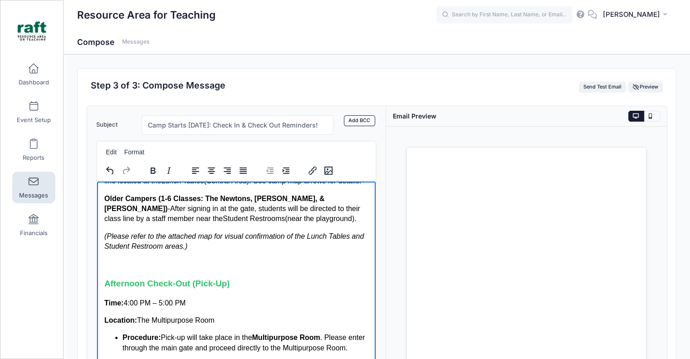
click at [228, 292] on body "We are incredibly excited to welcome your child(ren) to RAFT's STEAM Dream Camp…" at bounding box center [236, 286] width 264 height 741
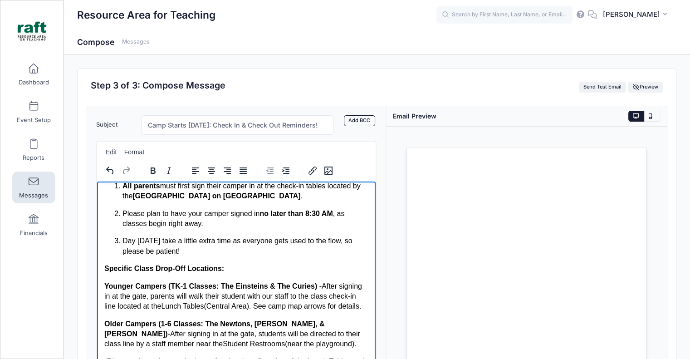
scroll to position [181, 0]
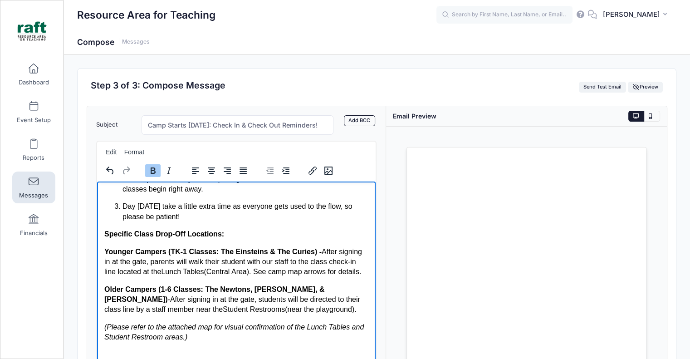
click at [135, 233] on span "Specific Class Drop-Off Locations:" at bounding box center [164, 233] width 120 height 8
click at [111, 149] on button "Edit" at bounding box center [111, 152] width 18 height 13
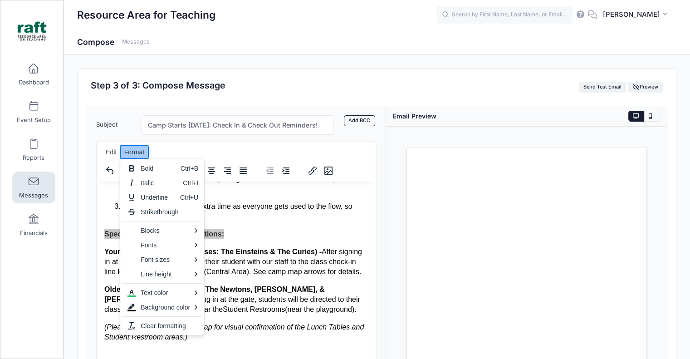
click at [130, 151] on button "Format" at bounding box center [134, 152] width 27 height 13
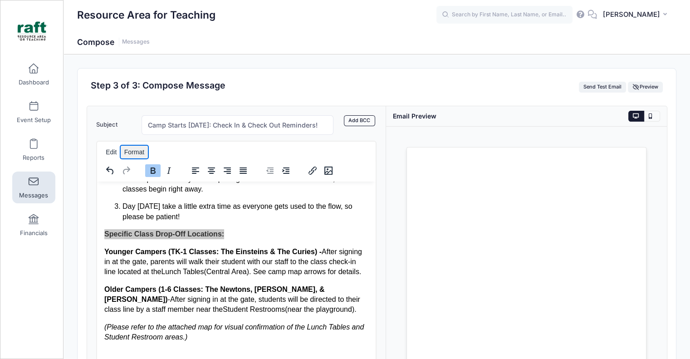
click at [130, 152] on button "Format" at bounding box center [134, 152] width 27 height 13
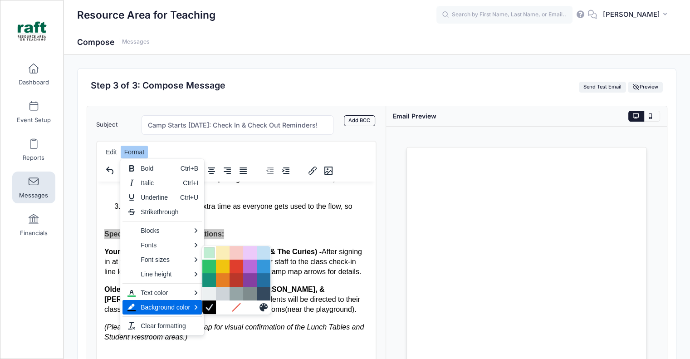
click at [209, 253] on div "Light Green" at bounding box center [209, 252] width 11 height 11
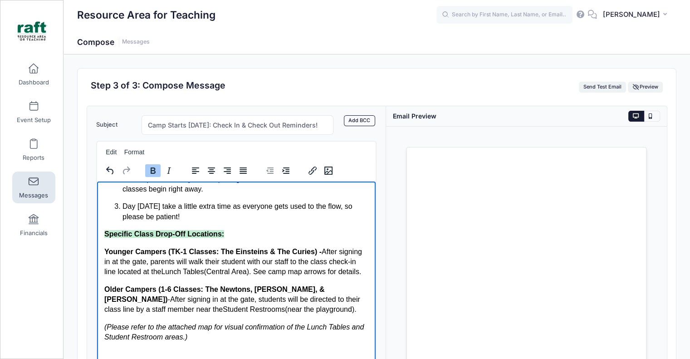
click at [219, 299] on span "Older Campers (1-6 Classes: The Newtons, Johnsons, & Teslas) - After signing in…" at bounding box center [232, 299] width 256 height 28
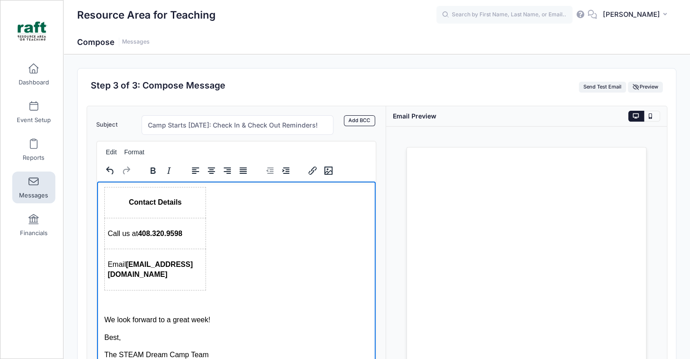
scroll to position [45, 0]
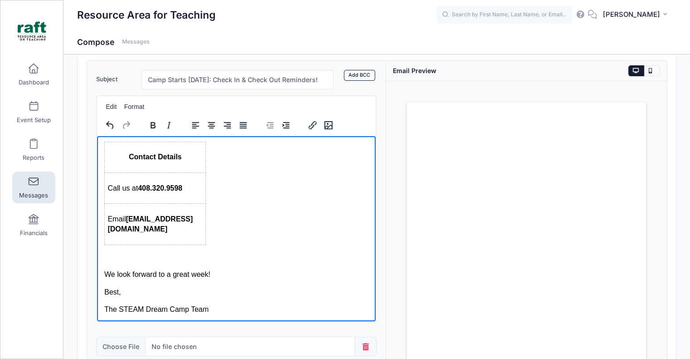
click at [223, 269] on p "We look forward to a great week!" at bounding box center [236, 274] width 264 height 10
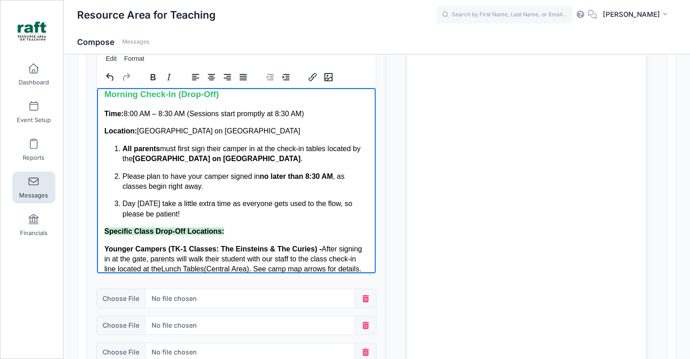
scroll to position [62, 0]
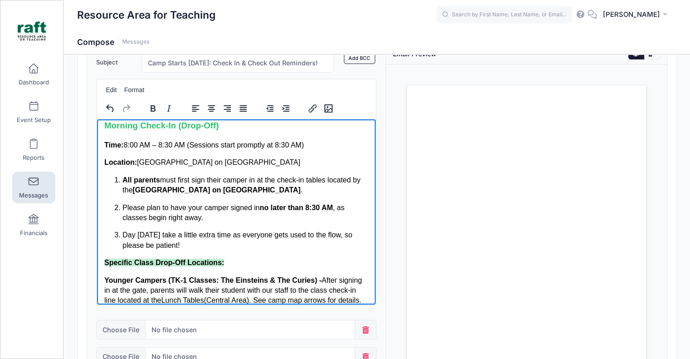
click at [283, 186] on p "All parents must first sign their camper in at the check-in tables located by t…" at bounding box center [245, 185] width 246 height 20
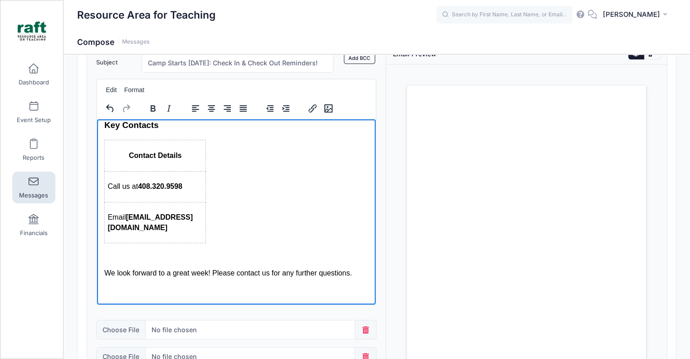
scroll to position [544, 0]
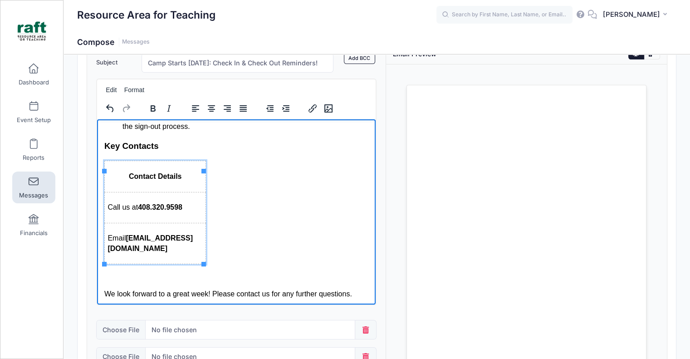
click at [185, 191] on th "Contact Details" at bounding box center [154, 175] width 101 height 31
drag, startPoint x: 202, startPoint y: 206, endPoint x: 297, endPoint y: 214, distance: 96.0
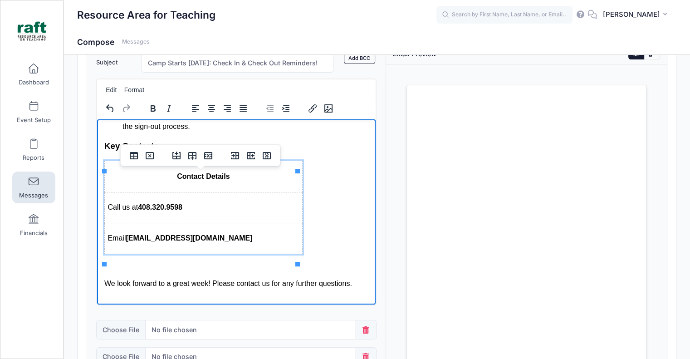
click at [284, 212] on p "Call us at 408.320.9598" at bounding box center [202, 207] width 191 height 10
click at [243, 222] on td "Call us at 408.320.9598" at bounding box center [203, 206] width 198 height 31
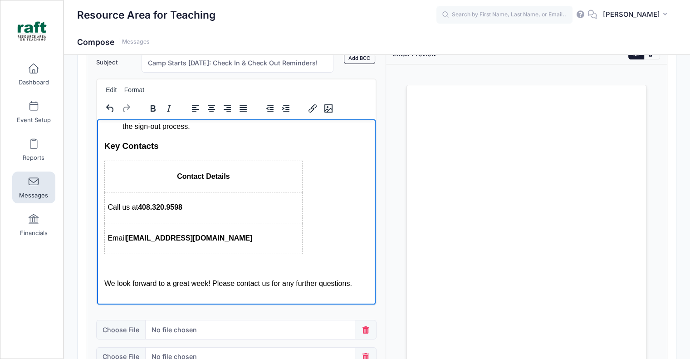
click at [230, 243] on p "Email BUSDadmin@raft.net" at bounding box center [202, 238] width 191 height 10
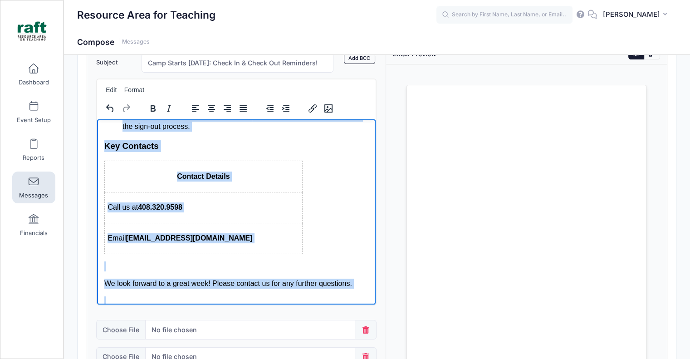
click at [230, 243] on p "Email BUSDadmin@raft.net" at bounding box center [202, 238] width 191 height 10
click at [189, 206] on td "Call us at 408.320.9598" at bounding box center [203, 206] width 198 height 31
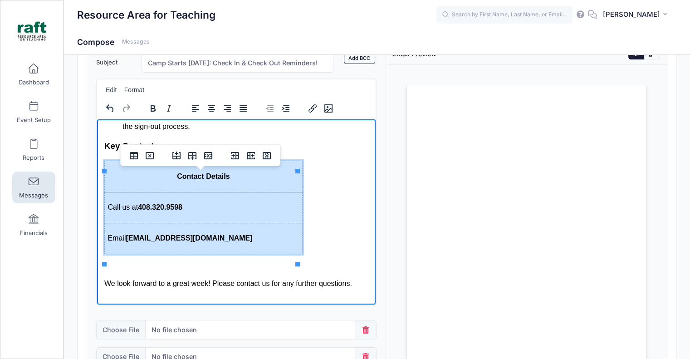
drag, startPoint x: 169, startPoint y: 189, endPoint x: 223, endPoint y: 245, distance: 77.6
click at [223, 245] on tbody "Contact Details Call us at 408.320.9598 Email BUSDadmin@raft.net" at bounding box center [203, 206] width 198 height 93
click at [192, 106] on icon "Align left" at bounding box center [195, 108] width 7 height 6
click at [292, 221] on td "Call us at 408.320.9598" at bounding box center [203, 206] width 198 height 31
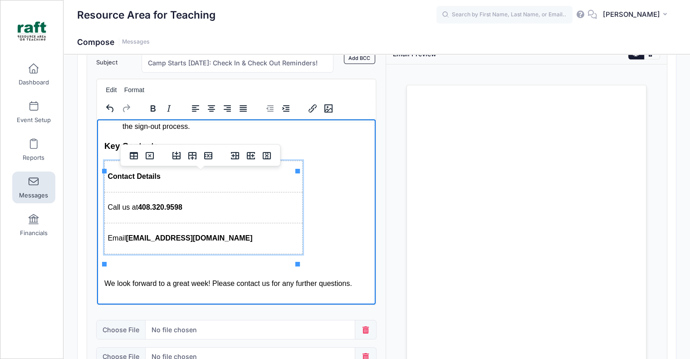
click at [270, 239] on td "Email BUSDadmin@raft.net" at bounding box center [203, 237] width 198 height 31
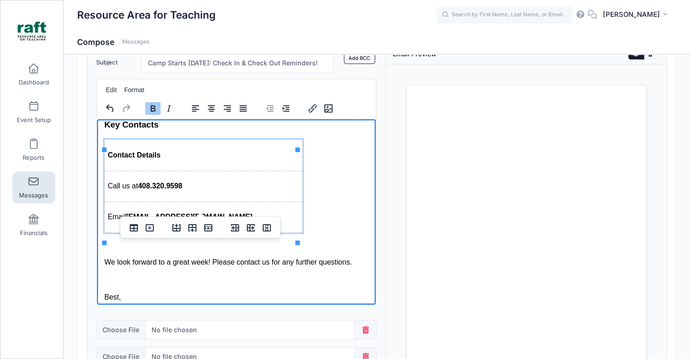
scroll to position [597, 0]
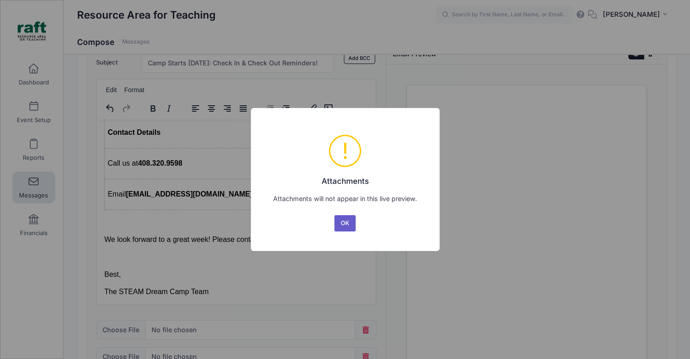
click at [350, 222] on button "OK" at bounding box center [345, 223] width 22 height 16
click at [330, 239] on div "× ! Attachments Attachments will not appear in this live preview. OK No Cancel" at bounding box center [345, 179] width 189 height 142
click at [332, 237] on div "× ! Attachments Attachments will not appear in this live preview. OK No Cancel" at bounding box center [345, 179] width 189 height 142
click at [335, 231] on button "OK" at bounding box center [345, 223] width 22 height 16
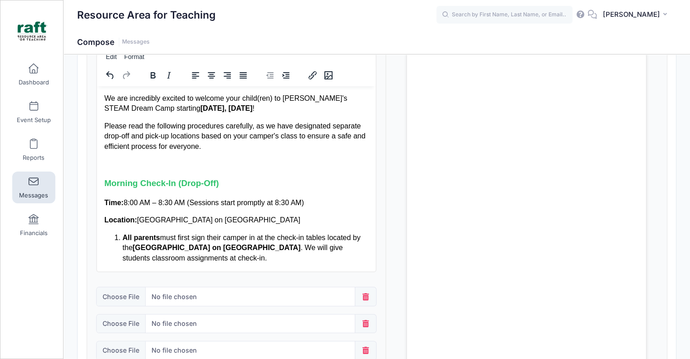
scroll to position [17, 0]
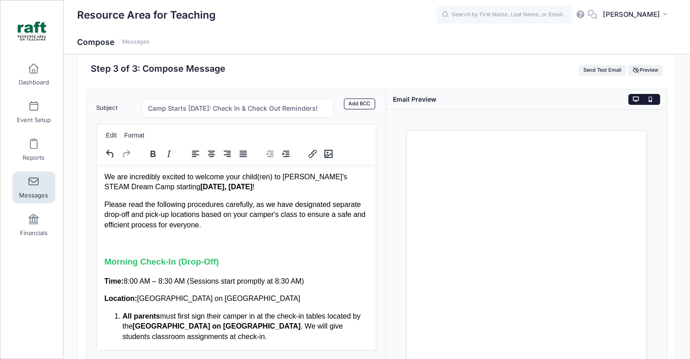
click at [649, 95] on button at bounding box center [651, 99] width 16 height 11
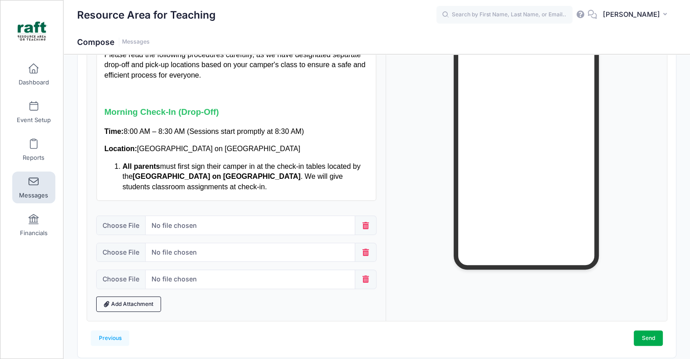
scroll to position [198, 0]
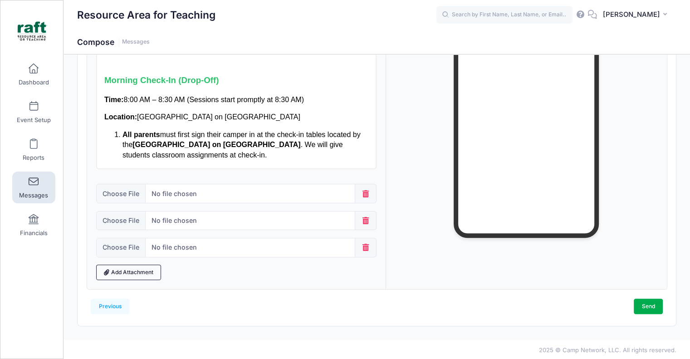
click at [648, 316] on div "Previous Send Step 3 of 4: Compose Audience Roster Compose Step 1 of 3: Select …" at bounding box center [377, 97] width 598 height 455
click at [649, 310] on link "Send" at bounding box center [647, 305] width 29 height 15
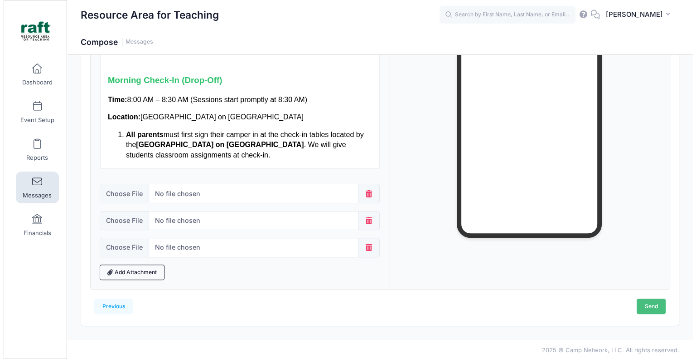
scroll to position [0, 0]
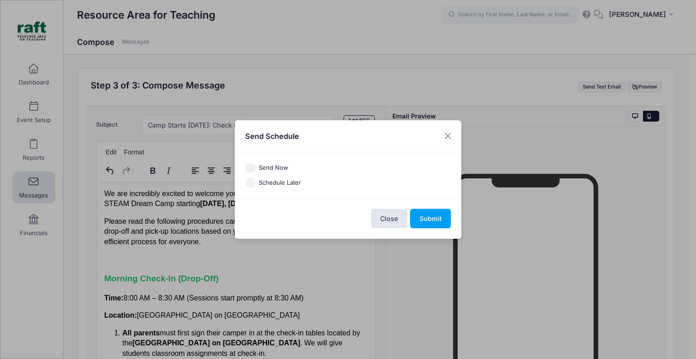
click at [256, 186] on div "Schedule Later" at bounding box center [348, 182] width 206 height 10
click at [248, 183] on input "Schedule Later" at bounding box center [250, 182] width 10 height 10
radio input "true"
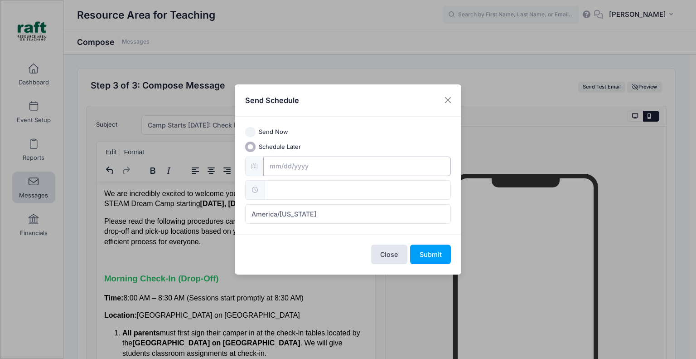
click at [316, 165] on input "text" at bounding box center [357, 165] width 188 height 19
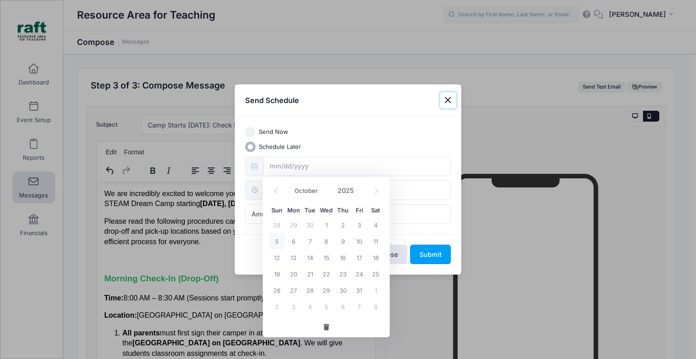
click at [282, 239] on span "5" at bounding box center [277, 241] width 16 height 16
type input "10/05/2025"
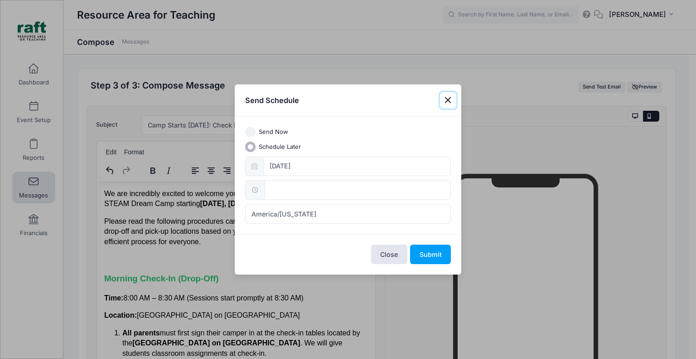
click at [279, 183] on input "text" at bounding box center [358, 189] width 186 height 19
click at [294, 213] on input "12" at bounding box center [290, 210] width 51 height 18
click at [310, 208] on span at bounding box center [312, 205] width 6 height 9
type input "13:00"
type input "01"
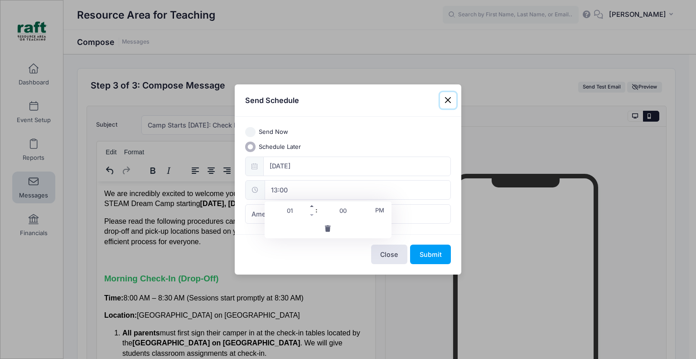
click at [310, 208] on span at bounding box center [312, 205] width 6 height 9
type input "14:00"
type input "02"
click at [310, 208] on span at bounding box center [312, 205] width 6 height 9
type input "15:00"
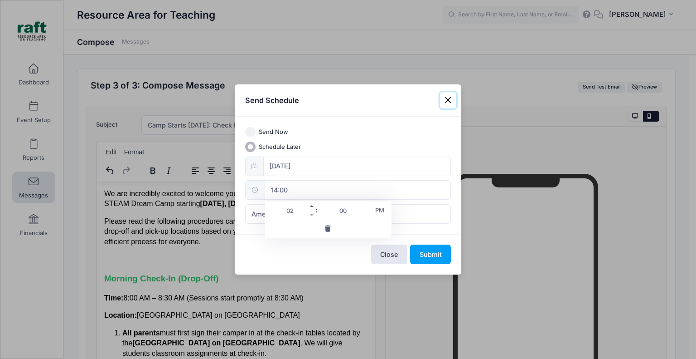
type input "03"
click at [310, 208] on span at bounding box center [312, 205] width 6 height 9
type input "16:00"
type input "04"
click at [310, 208] on span at bounding box center [312, 205] width 6 height 9
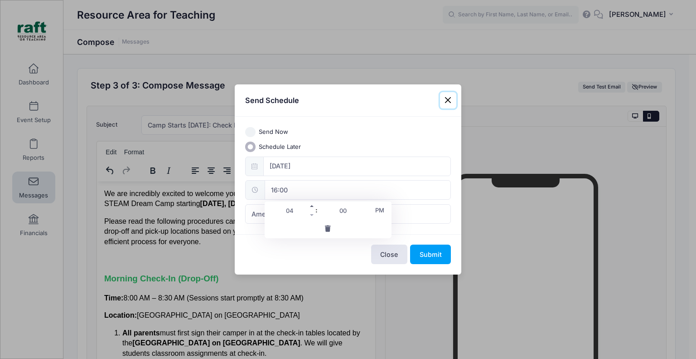
type input "17:00"
type input "05"
click at [310, 208] on span at bounding box center [312, 205] width 6 height 9
type input "18:00"
type input "06"
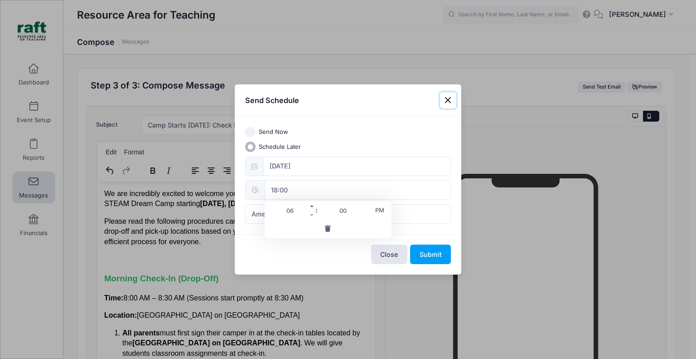
click at [310, 208] on span at bounding box center [312, 205] width 6 height 9
type input "19:00"
type input "07"
click at [410, 233] on div "Send Now Schedule Later 10/05/2025 19:00 America/New York America/Los Angeles A…" at bounding box center [348, 175] width 227 height 117
click at [439, 250] on button "Submit" at bounding box center [430, 253] width 41 height 19
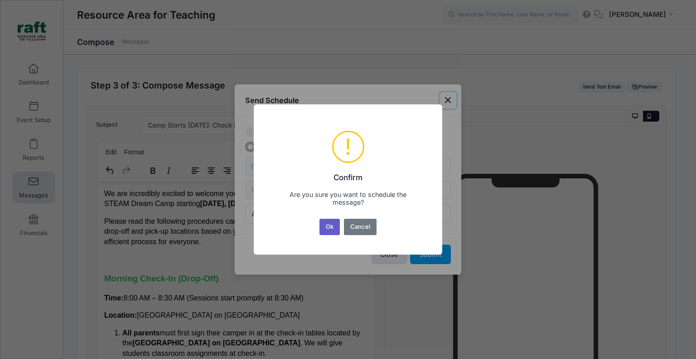
click at [332, 228] on button "Ok" at bounding box center [330, 227] width 21 height 16
